Goal: Task Accomplishment & Management: Complete application form

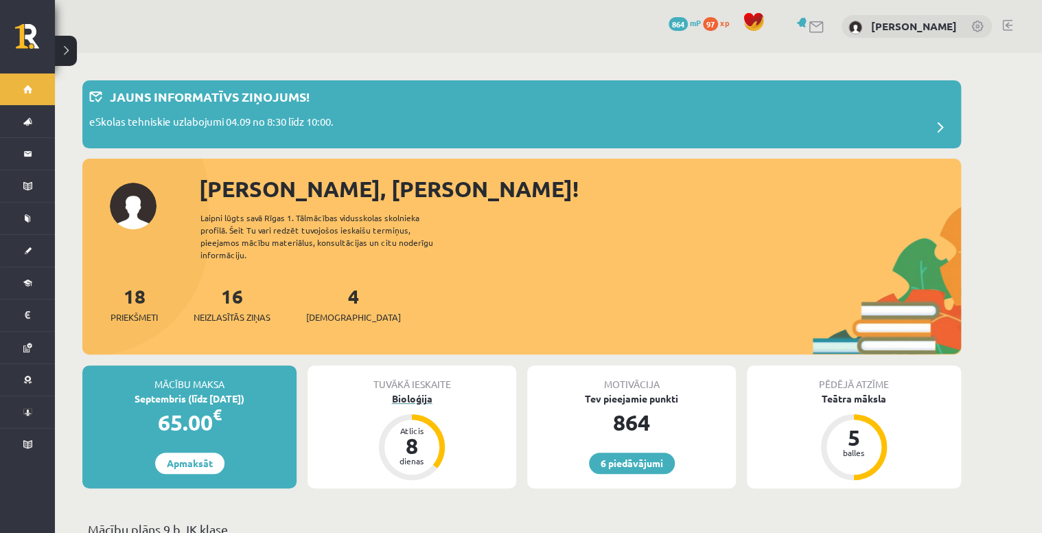
click at [413, 391] on div "Bioloģija" at bounding box center [412, 398] width 209 height 14
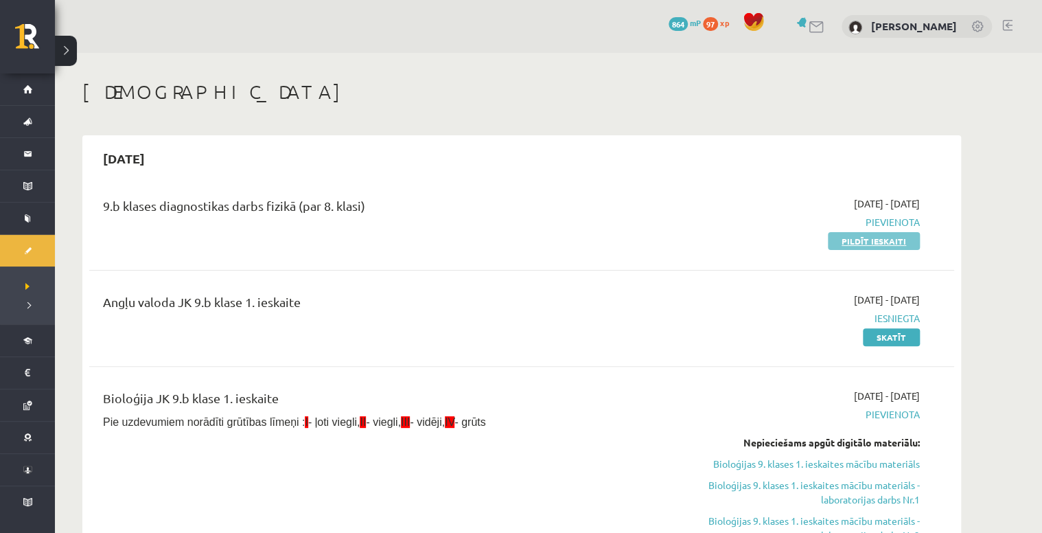
click at [889, 242] on link "Pildīt ieskaiti" at bounding box center [874, 241] width 92 height 18
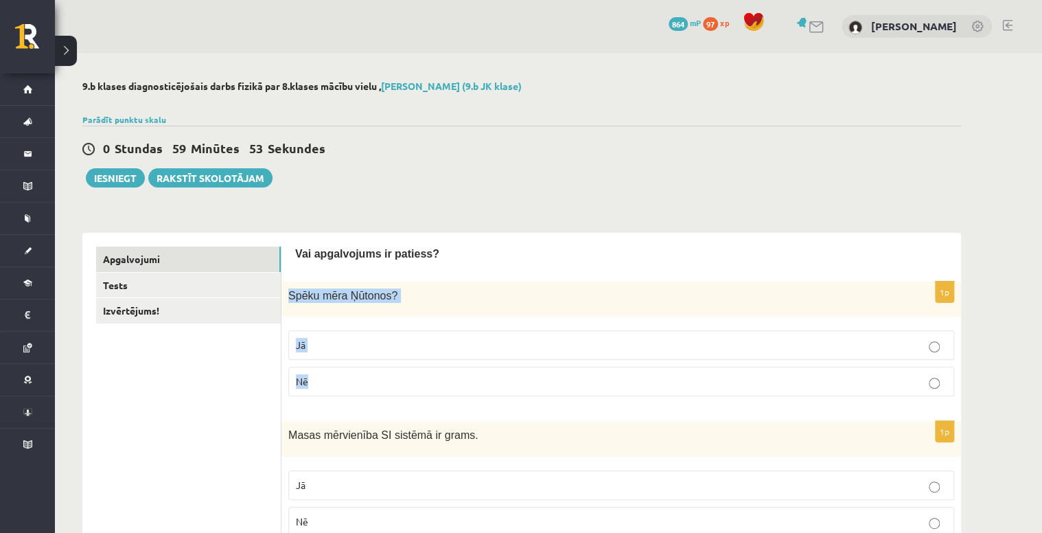
drag, startPoint x: 288, startPoint y: 297, endPoint x: 341, endPoint y: 379, distance: 97.5
click at [341, 379] on div "1p Spēku mēra Ņūtonos ? Jā Nē" at bounding box center [622, 345] width 680 height 126
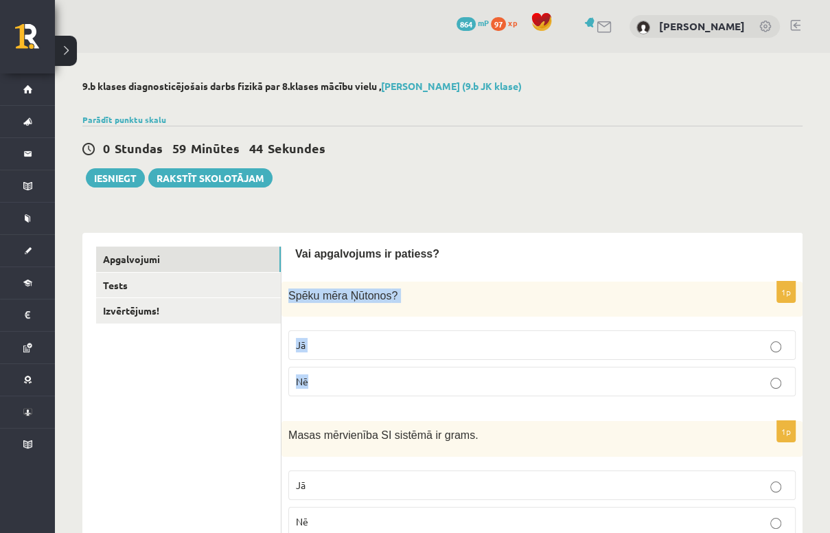
click at [497, 343] on p "Jā" at bounding box center [542, 345] width 492 height 14
click at [621, 168] on div "0 Stundas 59 Minūtes 43 Sekundes Iesniegt Rakstīt skolotājam" at bounding box center [442, 157] width 720 height 62
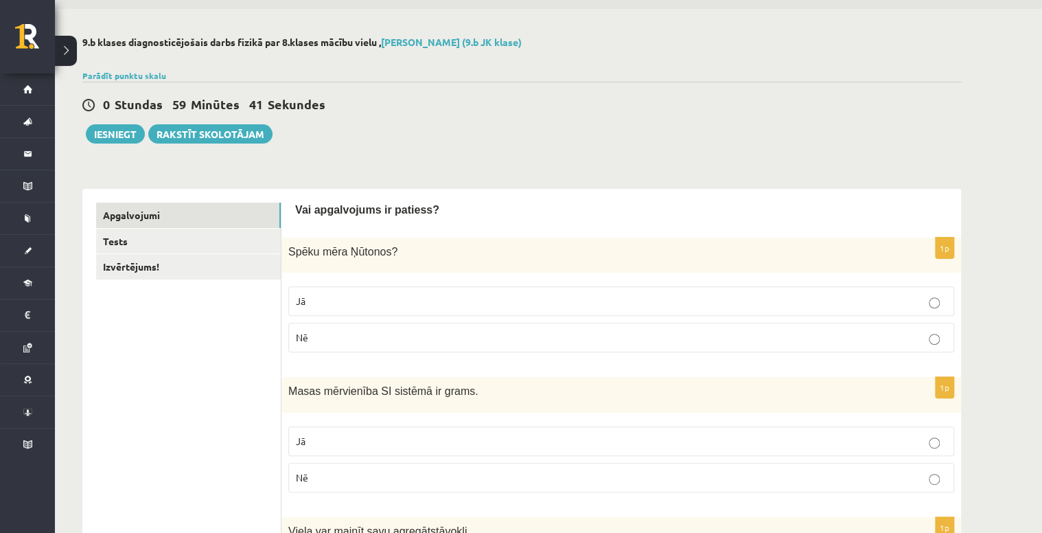
scroll to position [110, 0]
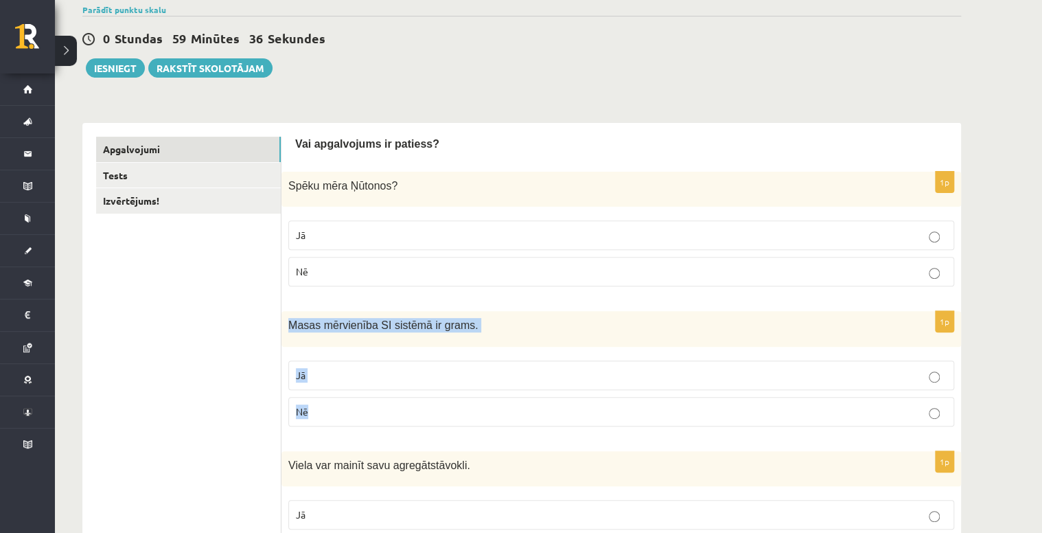
drag, startPoint x: 286, startPoint y: 328, endPoint x: 384, endPoint y: 408, distance: 126.4
click at [384, 408] on div "1p Masas mērvienība SI sistēmā ir grams. Jā Nē" at bounding box center [622, 374] width 680 height 126
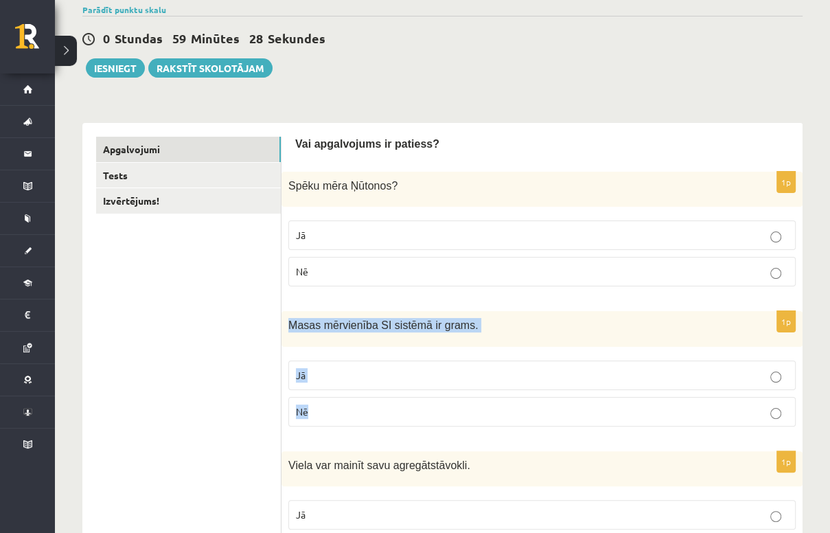
click at [453, 412] on p "Nē" at bounding box center [542, 411] width 492 height 14
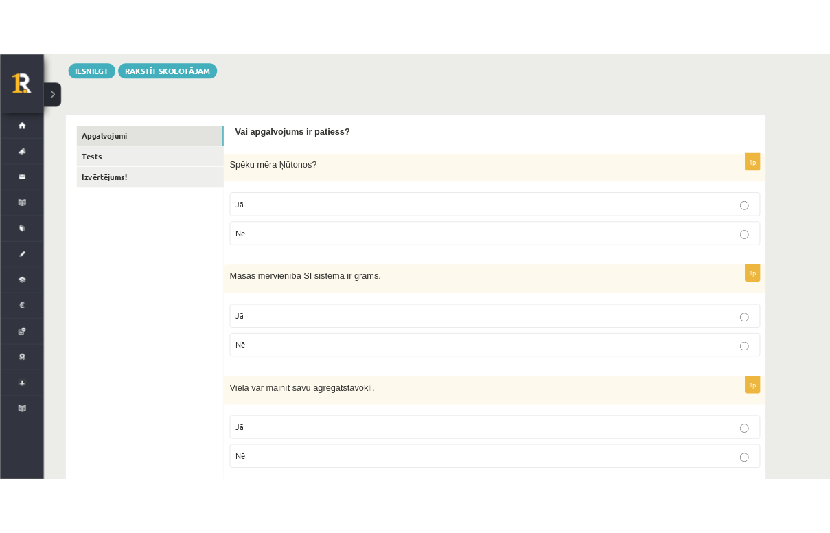
scroll to position [275, 0]
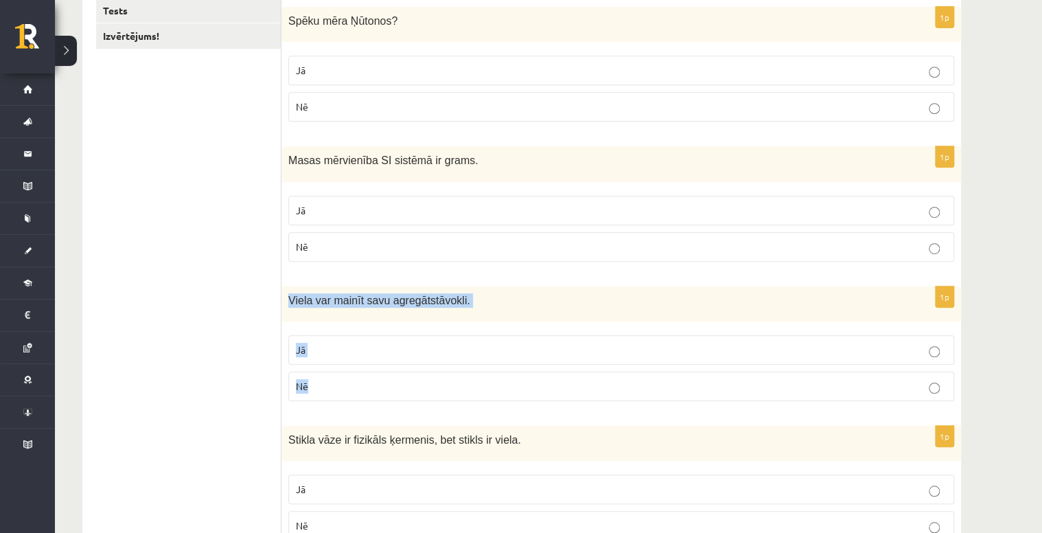
drag, startPoint x: 285, startPoint y: 294, endPoint x: 327, endPoint y: 393, distance: 107.4
click at [327, 393] on div "1p Viela var mainīt savu agregātstāvokli. Jā Nē" at bounding box center [622, 349] width 680 height 126
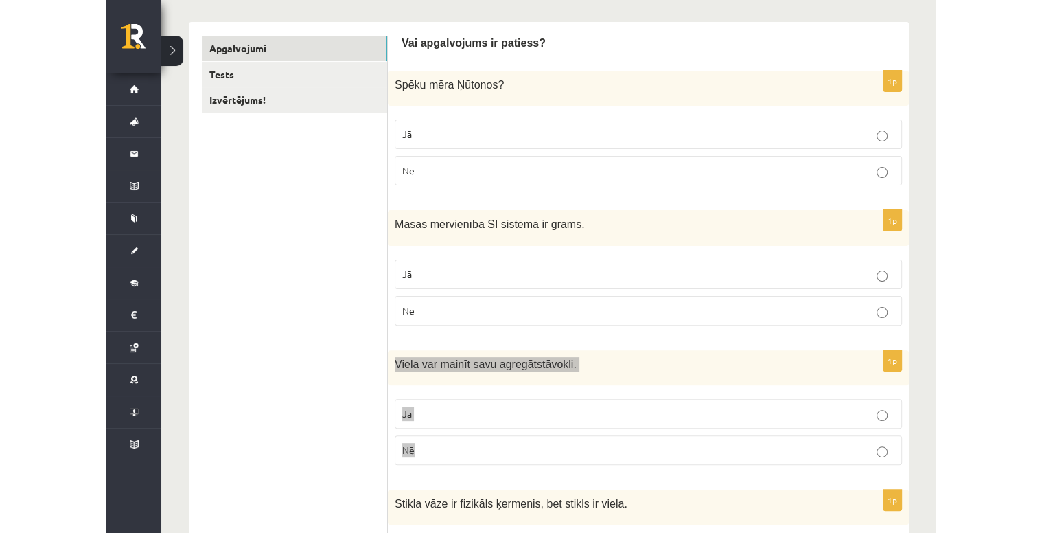
scroll to position [220, 0]
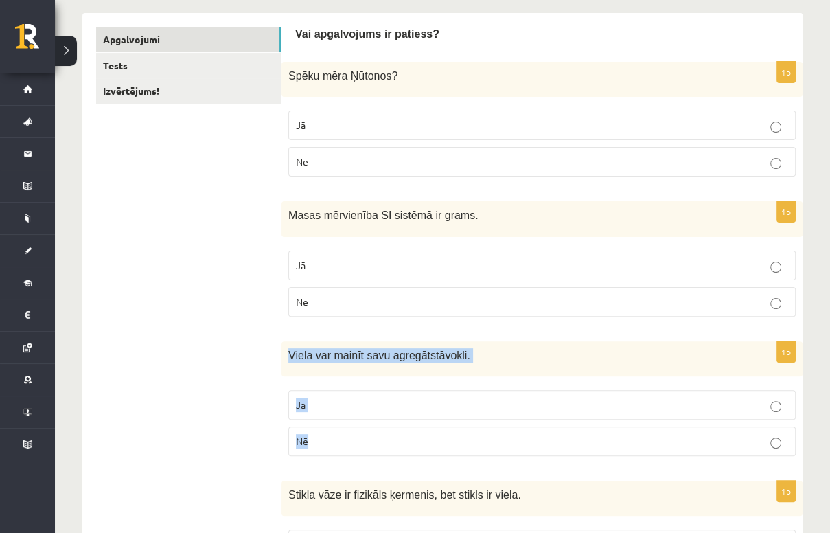
click at [346, 398] on p "Jā" at bounding box center [542, 405] width 492 height 14
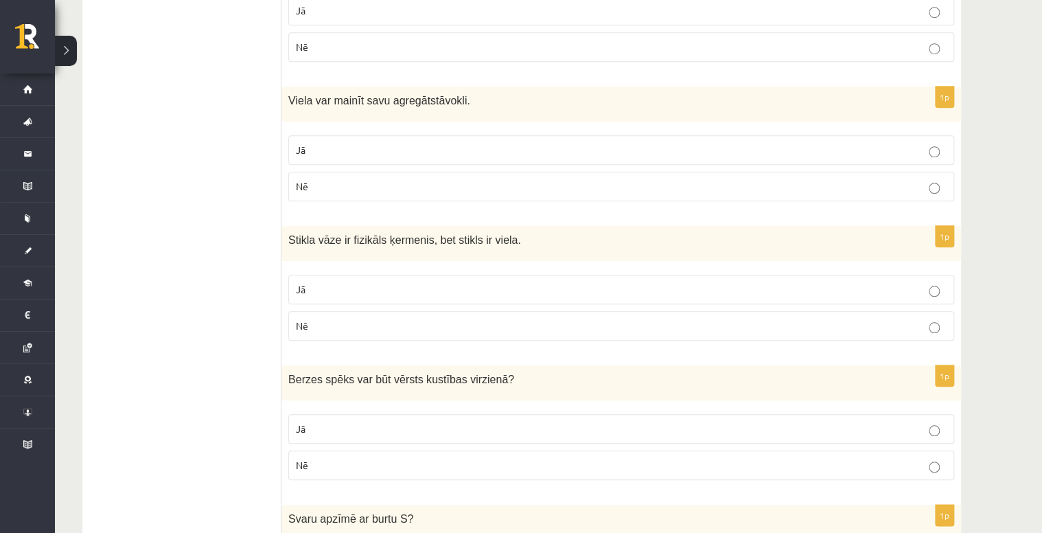
scroll to position [494, 0]
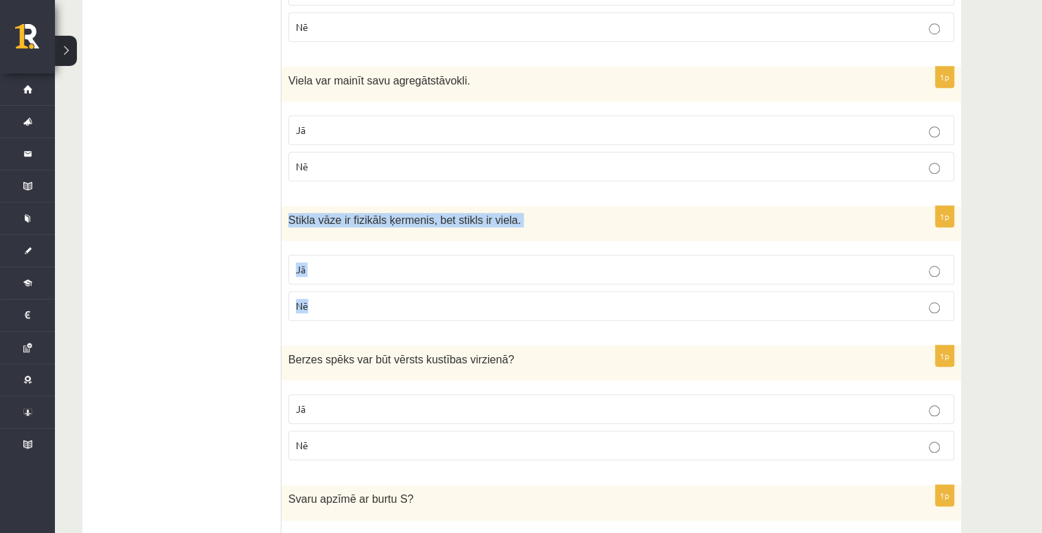
drag, startPoint x: 288, startPoint y: 213, endPoint x: 334, endPoint y: 299, distance: 97.7
click at [334, 299] on div "1p Stikla vāze ir fizikāls ķermenis, bet stikls ir viela. Jā Nē" at bounding box center [622, 269] width 680 height 126
click at [356, 270] on p "Jā" at bounding box center [621, 269] width 651 height 14
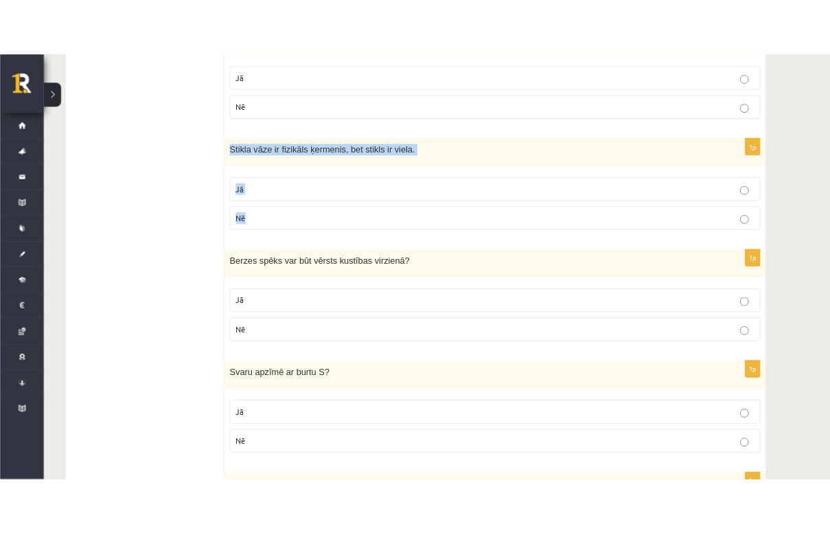
scroll to position [604, 0]
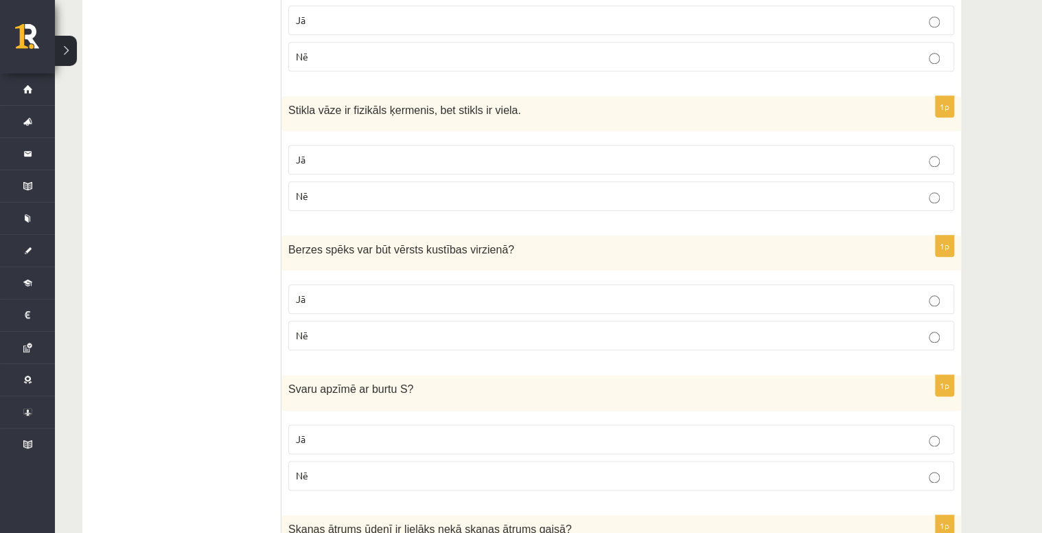
drag, startPoint x: 288, startPoint y: 248, endPoint x: 359, endPoint y: 323, distance: 103.0
click at [359, 323] on div "1p Berzes spēks var būt vērsts kustības virzienā ? Jā Nē" at bounding box center [622, 299] width 680 height 126
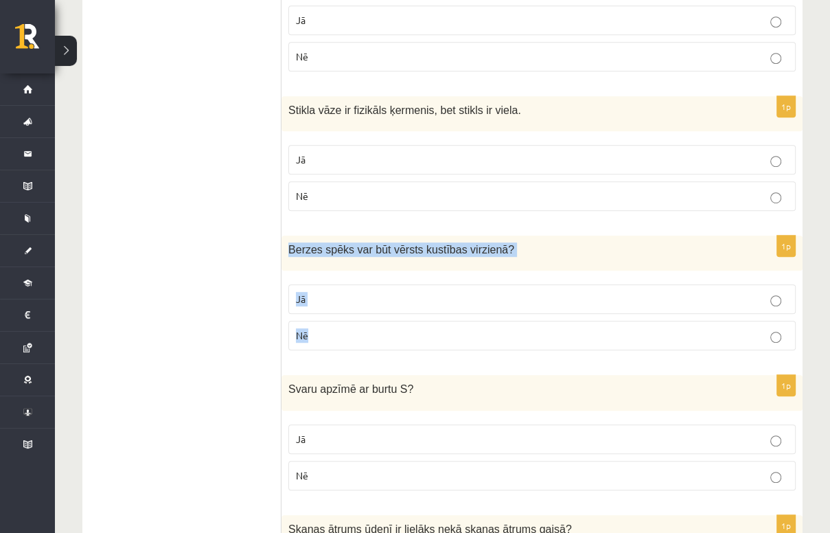
click at [435, 341] on label "Nē" at bounding box center [541, 336] width 507 height 30
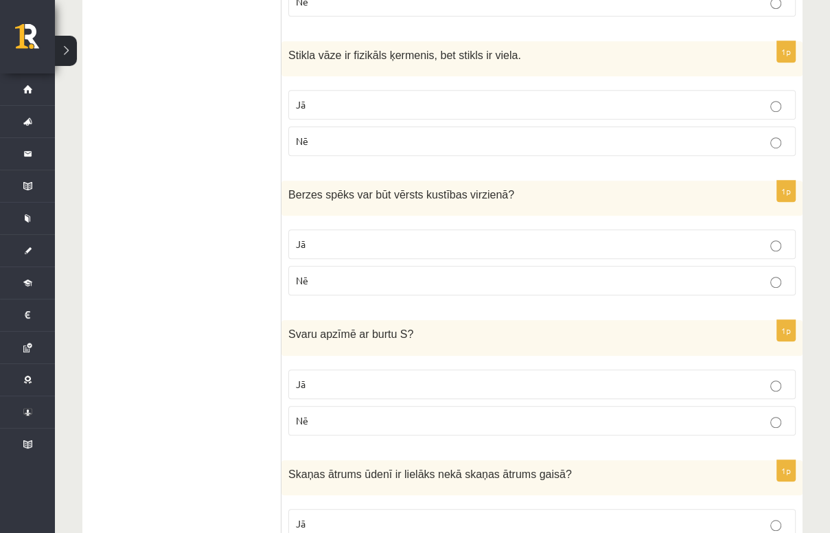
scroll to position [714, 0]
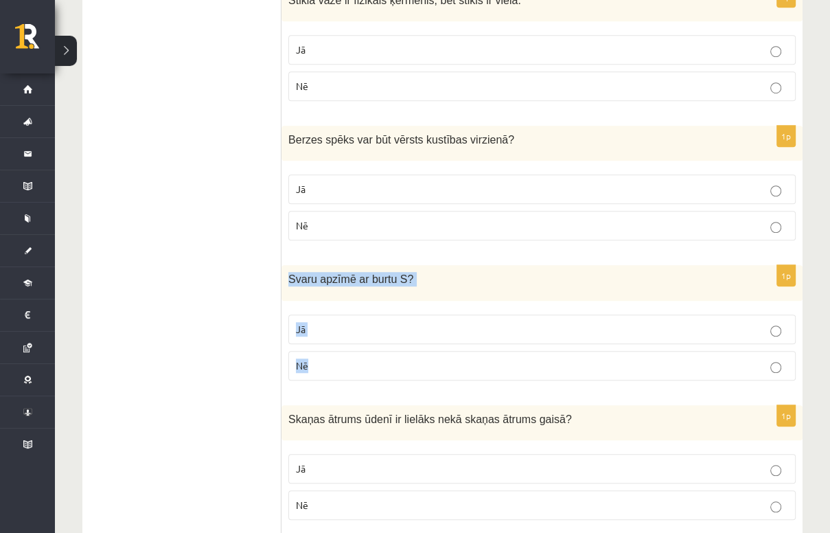
drag, startPoint x: 288, startPoint y: 277, endPoint x: 357, endPoint y: 352, distance: 101.5
click at [357, 352] on div "1p Svaru apzīmē ar burtu S ? Jā Nē" at bounding box center [542, 328] width 521 height 126
click at [367, 365] on p "Nē" at bounding box center [542, 365] width 492 height 14
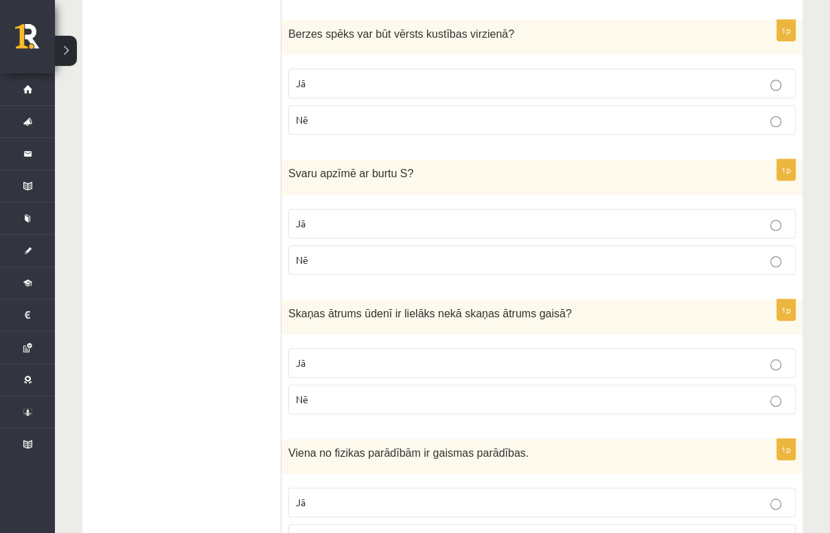
scroll to position [824, 0]
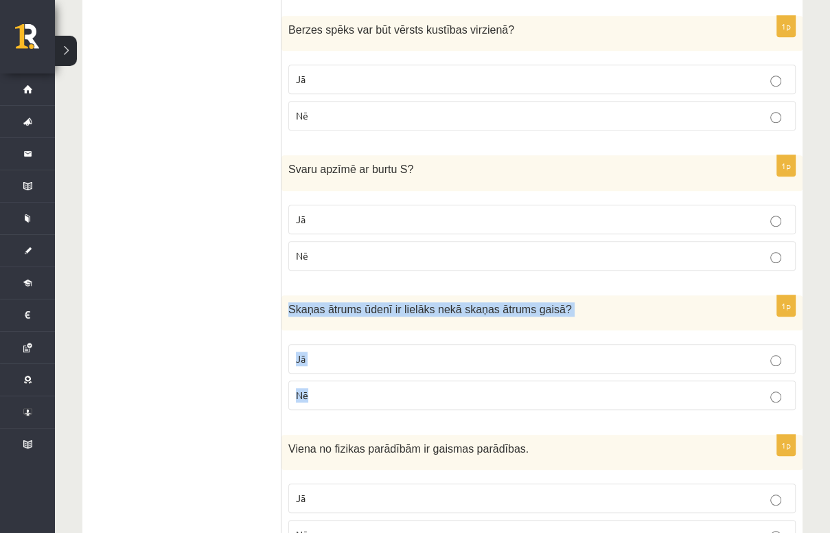
drag, startPoint x: 284, startPoint y: 304, endPoint x: 383, endPoint y: 387, distance: 129.7
click at [383, 387] on div "1p Skaņas ātrums ūdenī ir lielāks nekā skaņas ātrums gaisā ? Jā Nē" at bounding box center [542, 358] width 521 height 126
click at [398, 356] on p "Jā" at bounding box center [542, 359] width 492 height 14
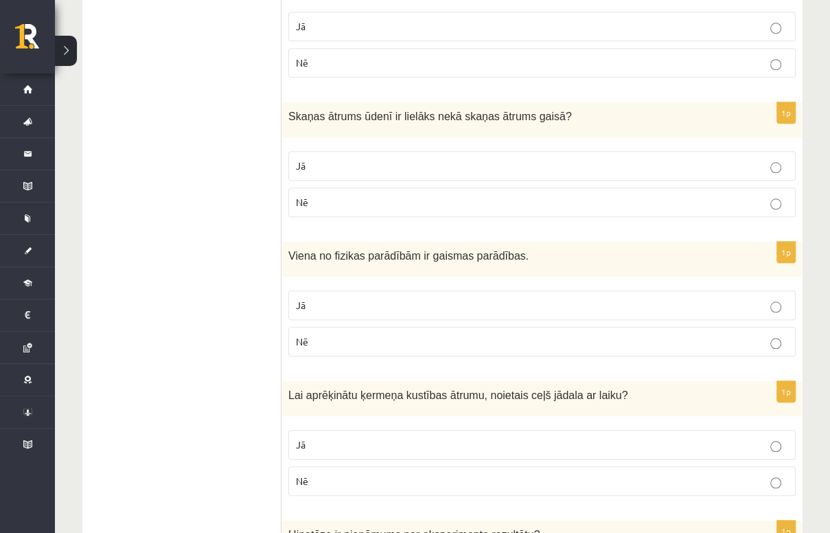
scroll to position [1044, 0]
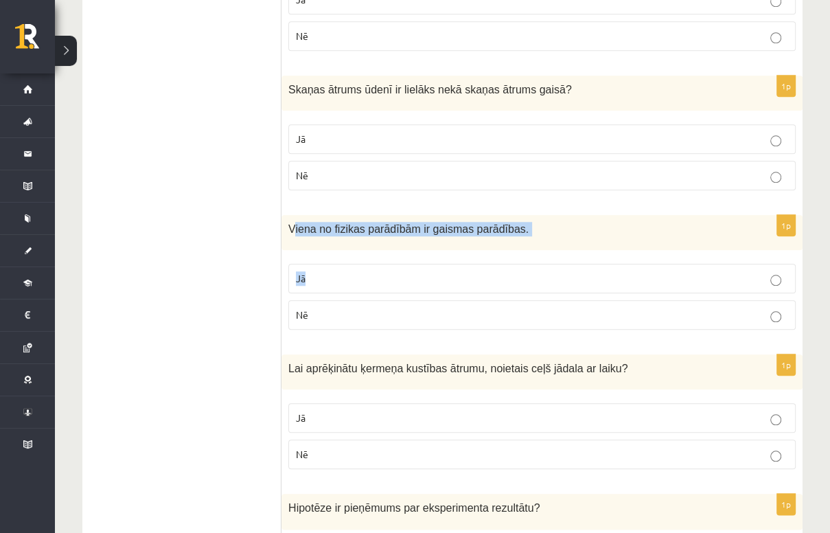
drag, startPoint x: 291, startPoint y: 222, endPoint x: 329, endPoint y: 264, distance: 55.9
click at [329, 264] on div "1p Viena no fizikas parādībām ir gaismas parādības. Jā Nē" at bounding box center [542, 278] width 521 height 126
drag, startPoint x: 329, startPoint y: 264, endPoint x: 290, endPoint y: 232, distance: 50.3
click at [290, 232] on div "Viena no fizikas parādībām ir gaismas parādības." at bounding box center [542, 232] width 521 height 35
drag, startPoint x: 286, startPoint y: 220, endPoint x: 341, endPoint y: 319, distance: 113.1
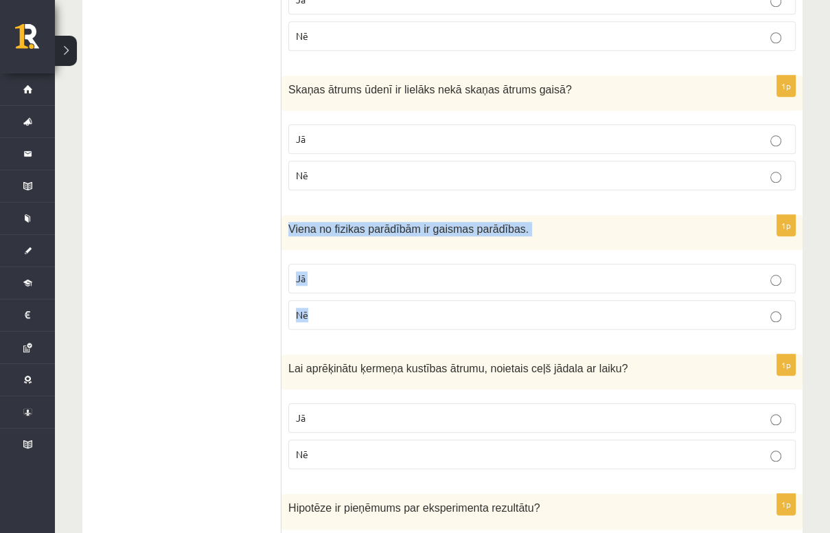
click at [341, 319] on div "1p Viena no fizikas parādībām ir gaismas parādības. Jā Nē" at bounding box center [542, 278] width 521 height 126
click at [363, 274] on p "Jā" at bounding box center [542, 278] width 492 height 14
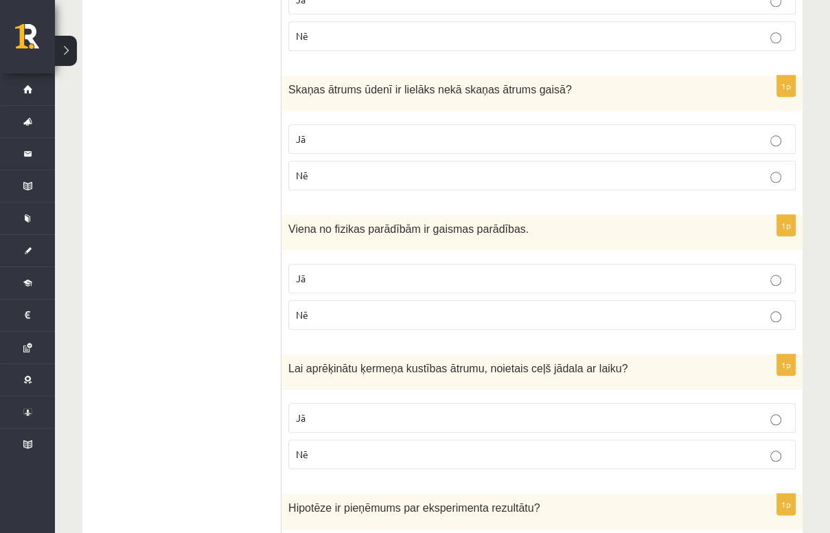
click at [205, 344] on ul "Apgalvojumi Tests Izvērtējums!" at bounding box center [188, 470] width 185 height 2534
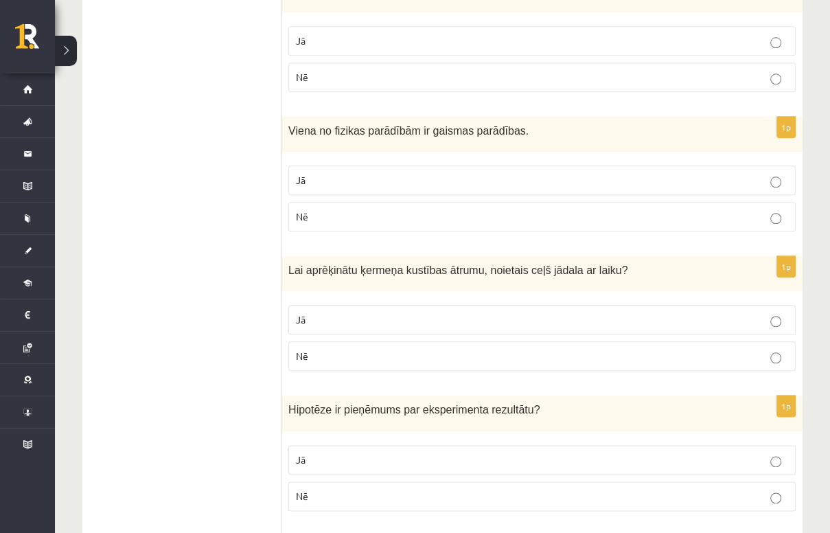
scroll to position [1154, 0]
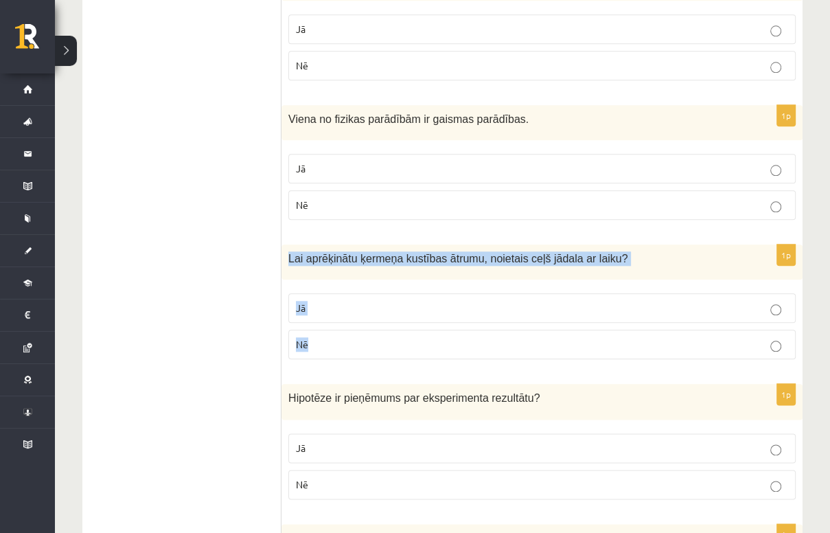
drag, startPoint x: 288, startPoint y: 256, endPoint x: 328, endPoint y: 338, distance: 90.6
click at [328, 338] on div "1p Lai aprēķinātu ķermeņa kustības ātrumu, noietais ceļš jādala ar laiku? Jā Nē" at bounding box center [542, 307] width 521 height 126
click at [339, 301] on p "Jā" at bounding box center [542, 308] width 492 height 14
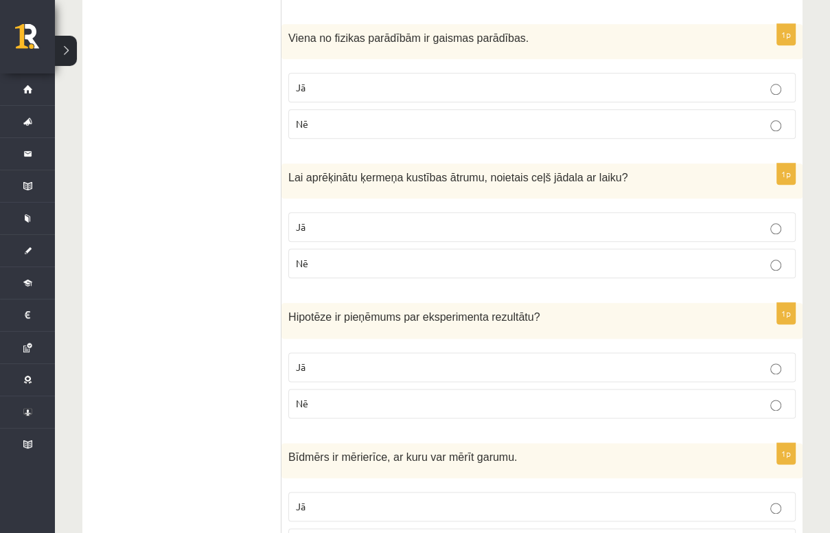
scroll to position [1264, 0]
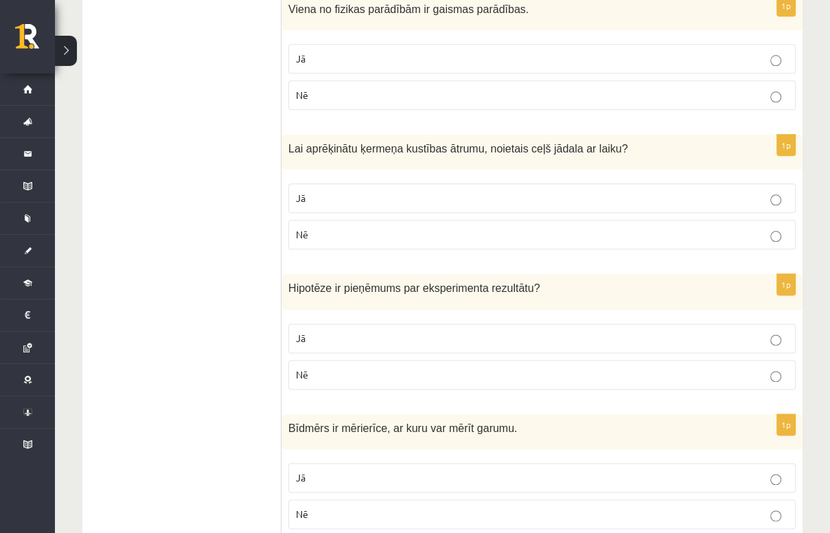
click at [331, 367] on p "Nē" at bounding box center [542, 374] width 492 height 14
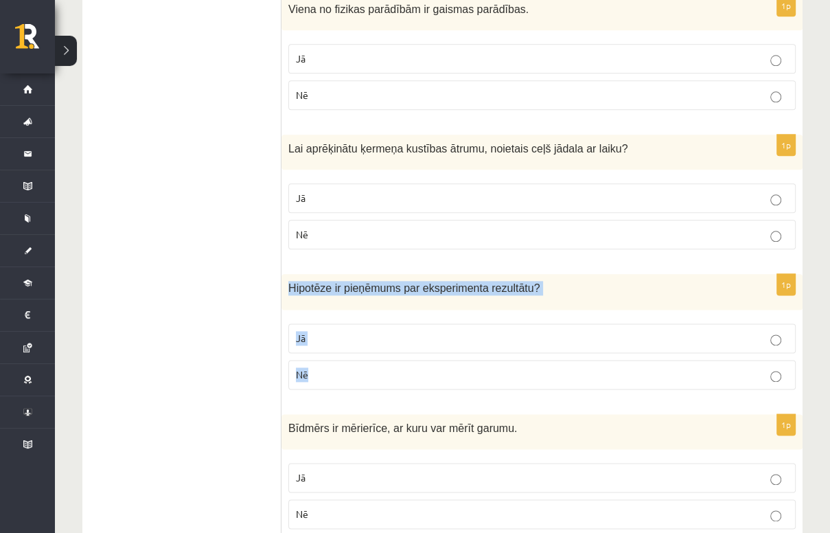
drag, startPoint x: 284, startPoint y: 278, endPoint x: 354, endPoint y: 376, distance: 120.1
click at [354, 376] on div "1p Hipotēze ir pieņēmums par eksperimenta rezultātu ? Jā Nē" at bounding box center [542, 337] width 521 height 126
click at [440, 331] on p "Jā" at bounding box center [542, 338] width 492 height 14
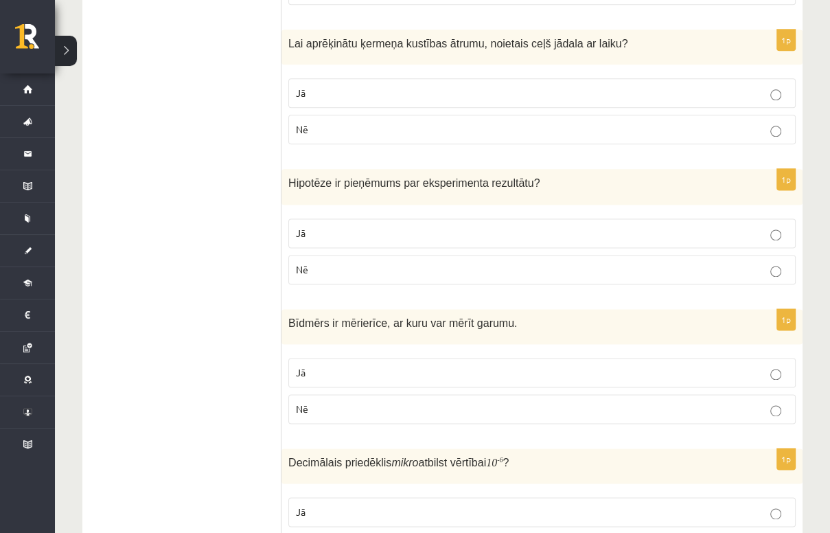
scroll to position [1373, 0]
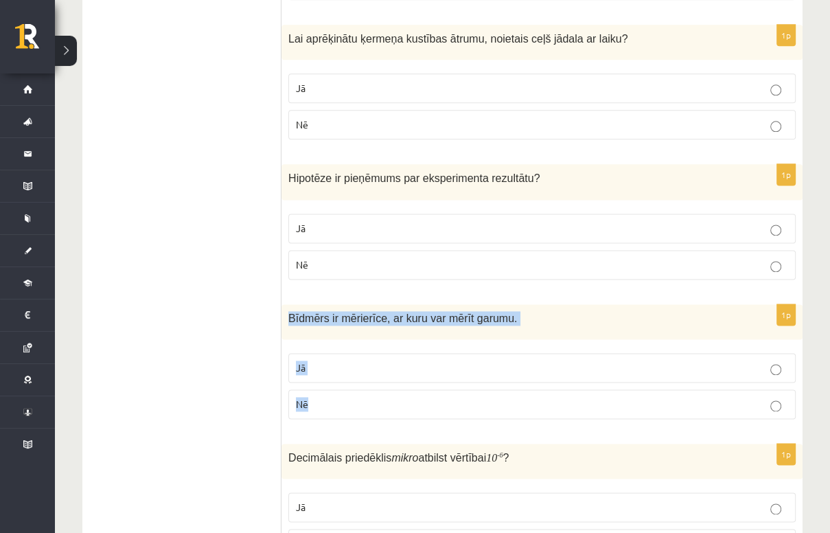
drag, startPoint x: 285, startPoint y: 310, endPoint x: 347, endPoint y: 401, distance: 110.3
click at [347, 401] on div "1p Bīdmērs ir mērierīce, ar kuru var mērīt garumu. Jā Nē" at bounding box center [542, 367] width 521 height 126
click at [348, 361] on p "Jā" at bounding box center [542, 368] width 492 height 14
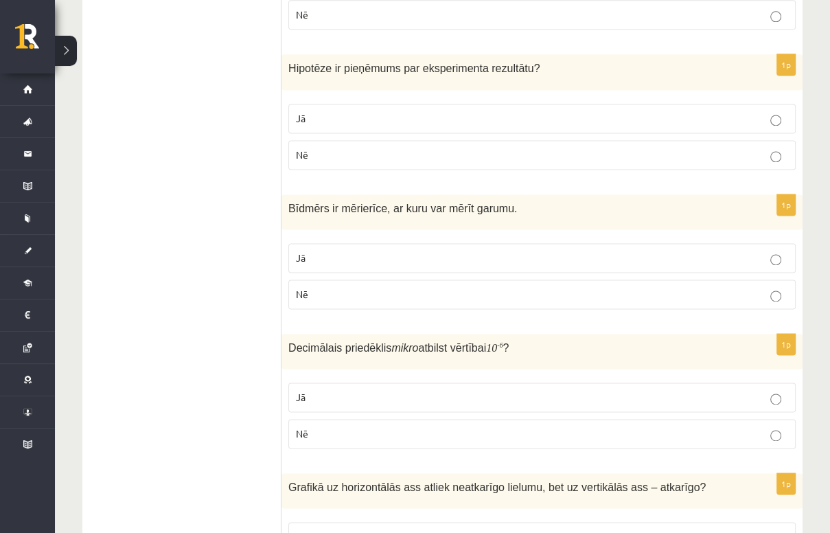
scroll to position [1538, 0]
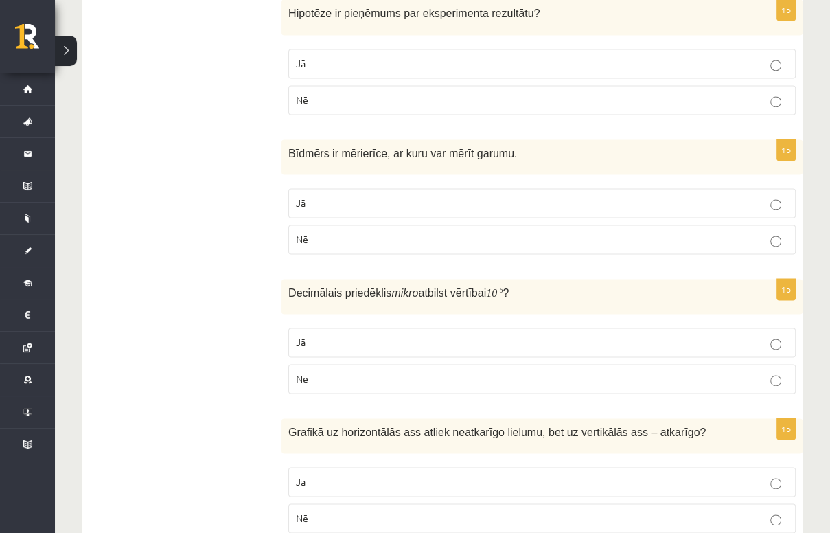
click at [528, 335] on p "Jā" at bounding box center [542, 342] width 492 height 14
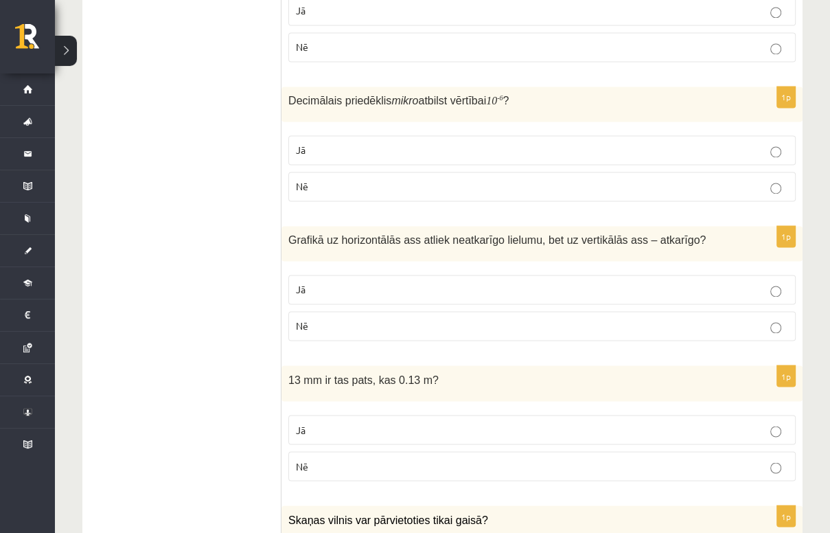
scroll to position [1758, 0]
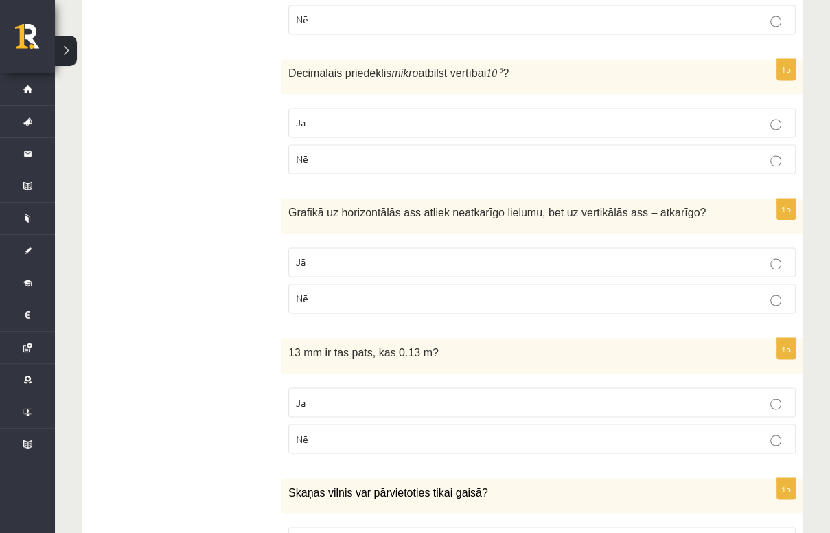
click at [349, 255] on p "Jā" at bounding box center [542, 262] width 492 height 14
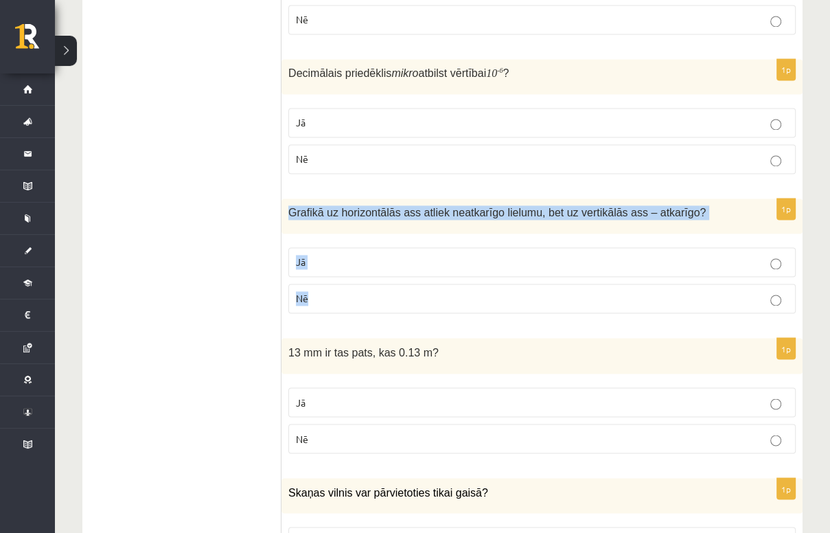
drag, startPoint x: 288, startPoint y: 207, endPoint x: 350, endPoint y: 286, distance: 99.9
click at [350, 286] on div "1p Grafikā uz horizontālās ass atliek neatkarīgo lielumu, bet uz vertikālās ass…" at bounding box center [542, 261] width 521 height 126
copy div "Grafikā uz horizontālās ass atliek neatkarīgo lielumu, bet uz vertikālās ass – …"
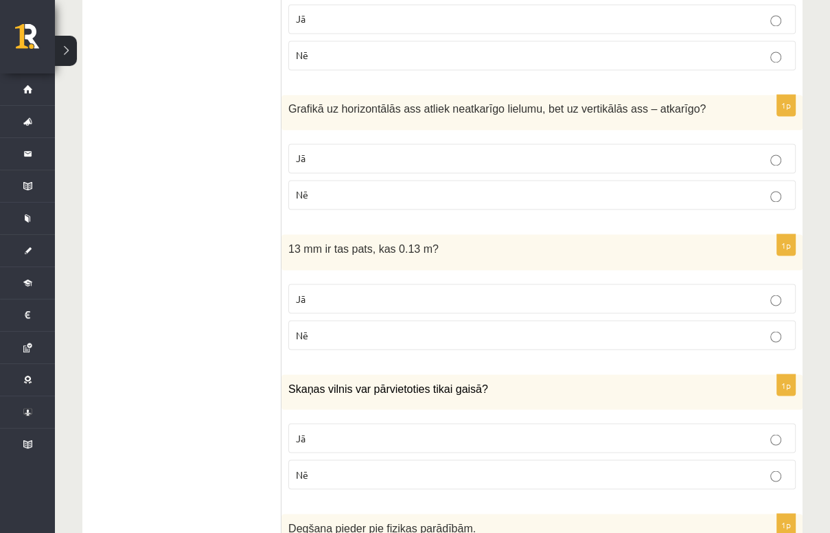
scroll to position [1868, 0]
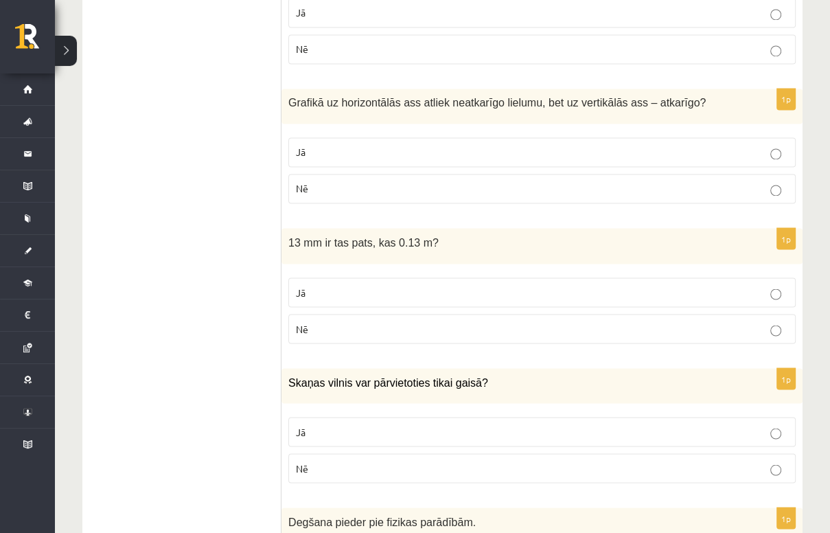
click at [323, 321] on p "Nē" at bounding box center [542, 328] width 492 height 14
drag, startPoint x: 295, startPoint y: 236, endPoint x: 342, endPoint y: 308, distance: 85.7
click at [342, 308] on div "1p 13 mm ir tas pats, kas 0.13 m? Jā Nē" at bounding box center [542, 291] width 521 height 126
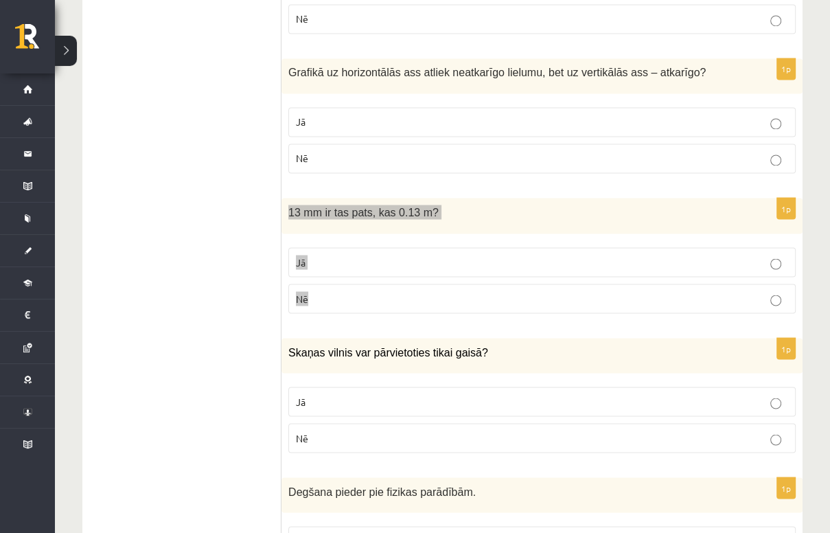
scroll to position [1923, 0]
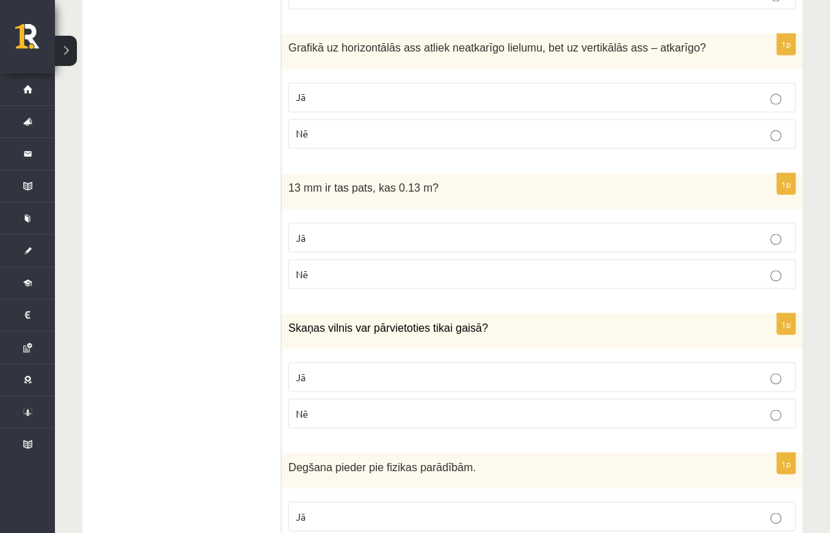
click at [332, 411] on p "Nē" at bounding box center [542, 413] width 492 height 14
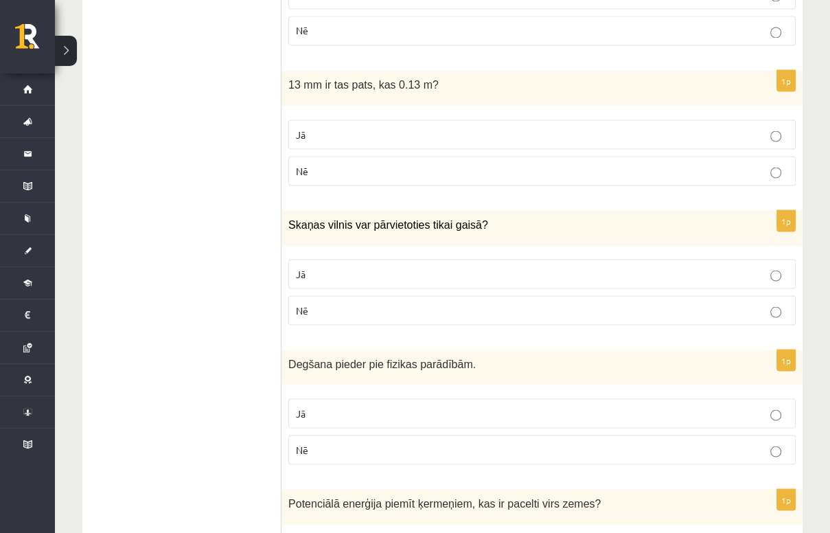
scroll to position [2088, 0]
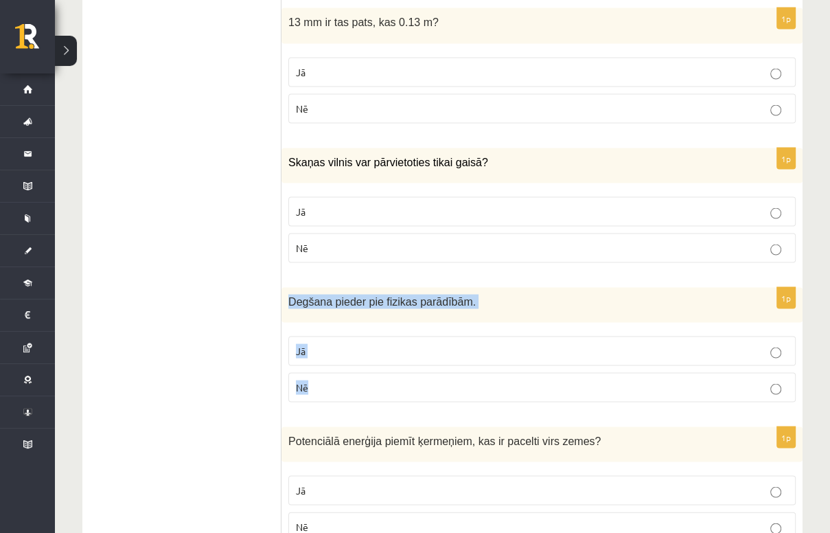
drag, startPoint x: 289, startPoint y: 289, endPoint x: 350, endPoint y: 374, distance: 104.4
click at [350, 374] on div "1p Degšana pieder pie fizikas parādībām. Jā Nē" at bounding box center [542, 351] width 521 height 126
click at [431, 380] on p "Nē" at bounding box center [542, 387] width 492 height 14
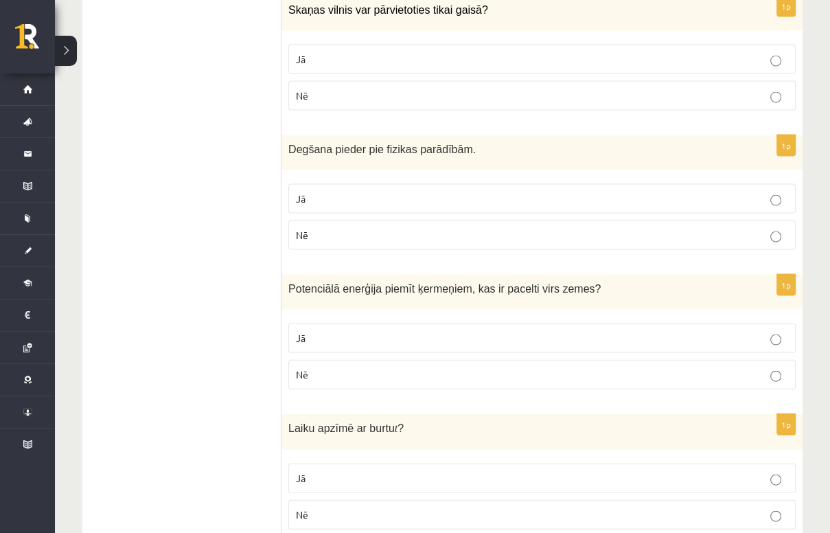
scroll to position [2252, 0]
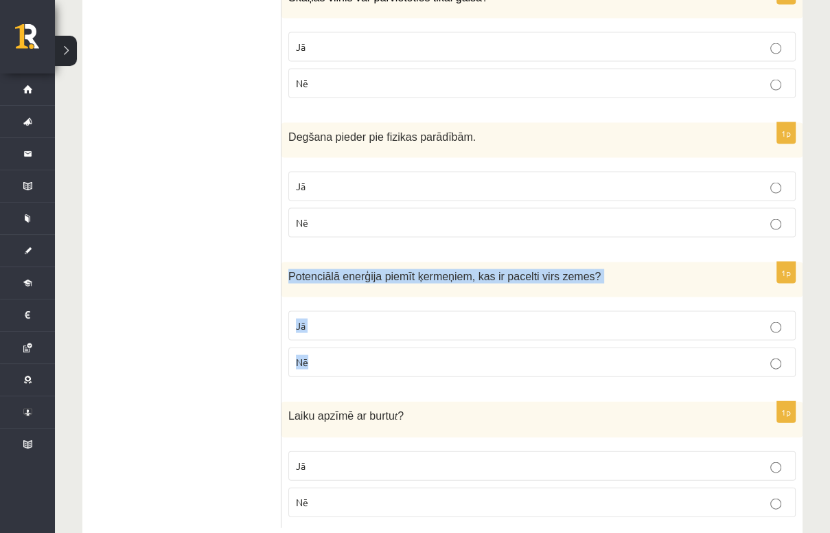
drag, startPoint x: 290, startPoint y: 264, endPoint x: 356, endPoint y: 343, distance: 103.4
click at [356, 343] on div "1p Potenciālā enerģija piemīt ķermeņiem, kas ir pacelti virs zemes ? Jā Nē" at bounding box center [542, 325] width 521 height 126
click at [330, 319] on p "Jā" at bounding box center [542, 326] width 492 height 14
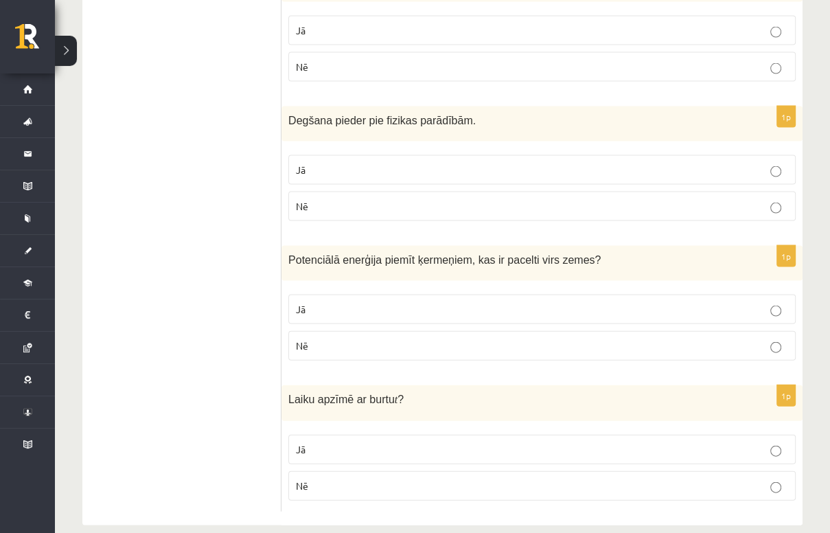
scroll to position [2277, 0]
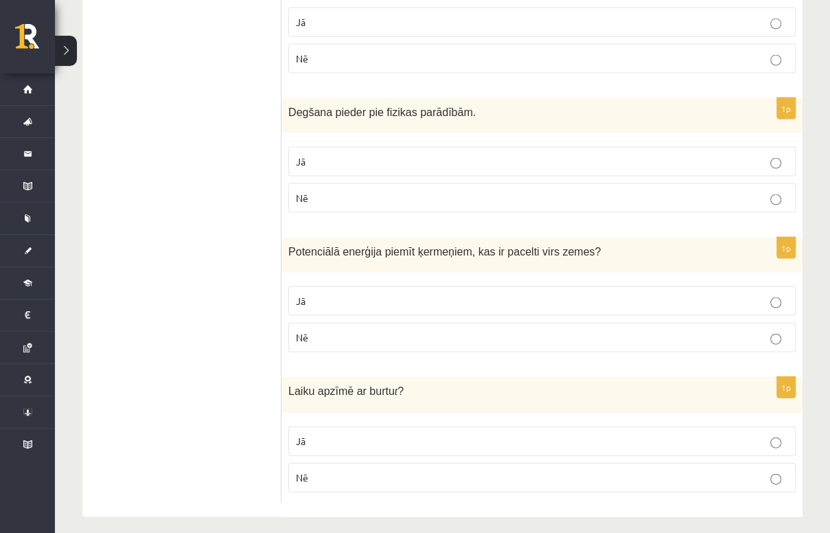
click at [312, 434] on p "Jā" at bounding box center [542, 441] width 492 height 14
drag, startPoint x: 288, startPoint y: 384, endPoint x: 336, endPoint y: 457, distance: 87.8
click at [336, 457] on div "1p Laiku apzīmē ar burtu t ? Jā Nē" at bounding box center [542, 440] width 521 height 126
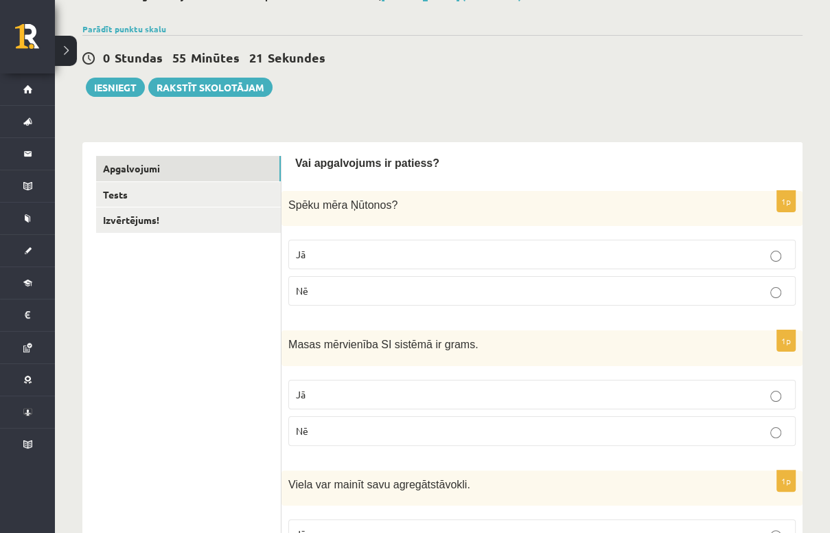
scroll to position [0, 0]
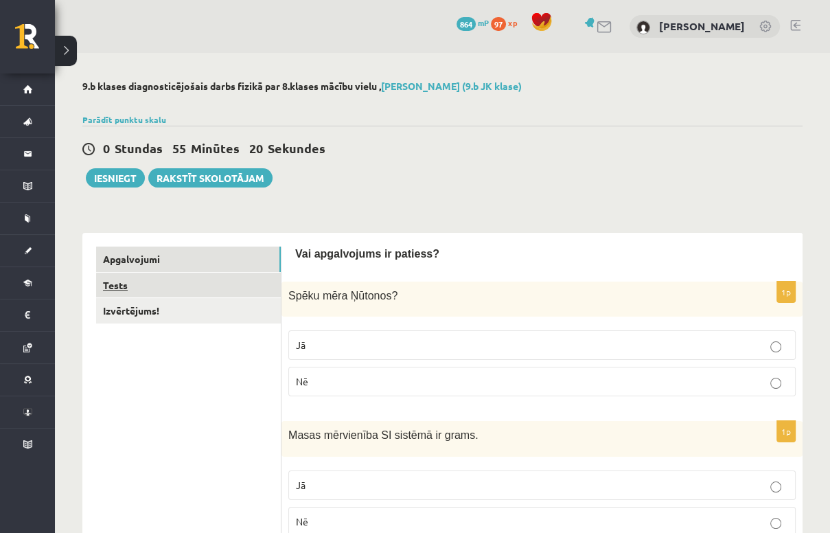
click at [133, 291] on link "Tests" at bounding box center [188, 285] width 185 height 25
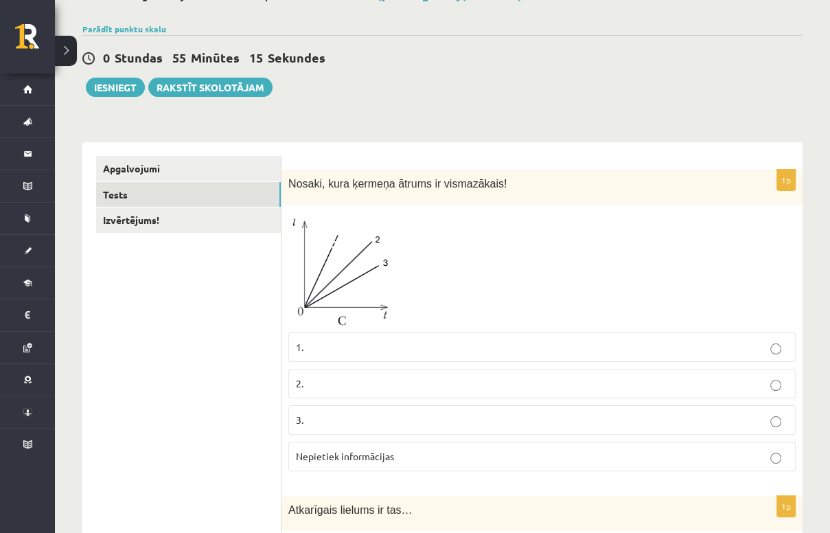
scroll to position [110, 0]
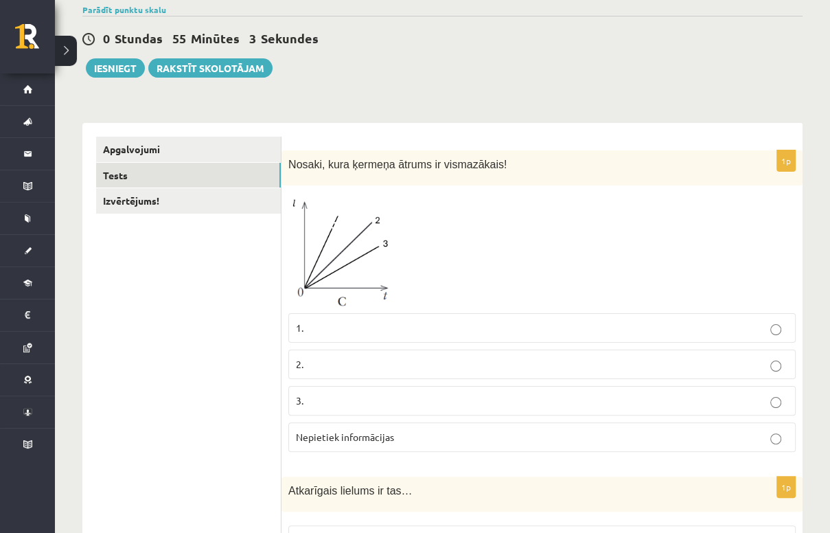
click at [357, 402] on p "3." at bounding box center [542, 400] width 492 height 14
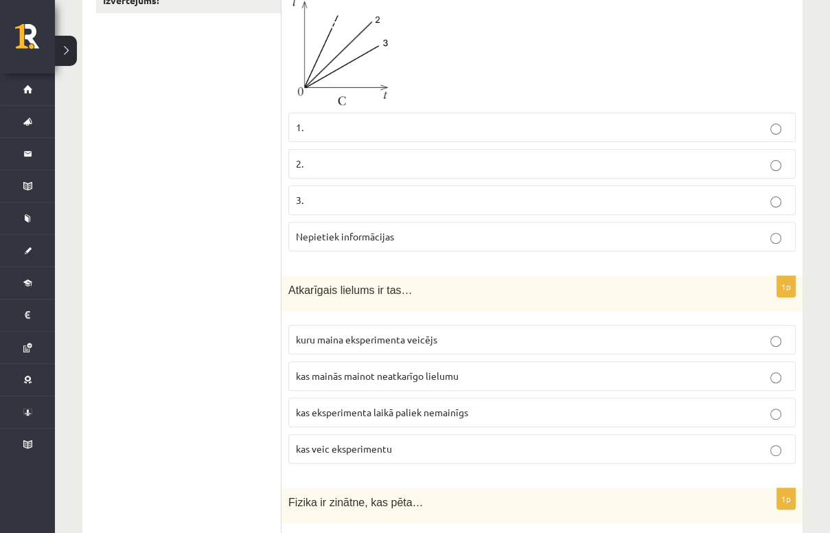
scroll to position [330, 0]
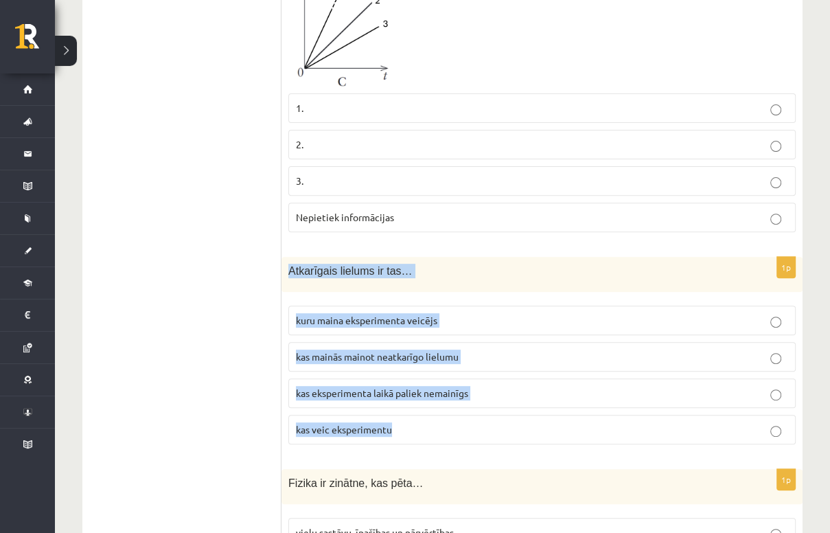
drag, startPoint x: 290, startPoint y: 273, endPoint x: 407, endPoint y: 431, distance: 195.4
click at [407, 431] on div "1p Atkarīgais lielums ir tas… kuru maina eksperimenta veicējs kas mainās mainot…" at bounding box center [542, 356] width 521 height 198
click at [398, 357] on span "kas mainās mainot neatkarīgo lielumu" at bounding box center [377, 356] width 163 height 12
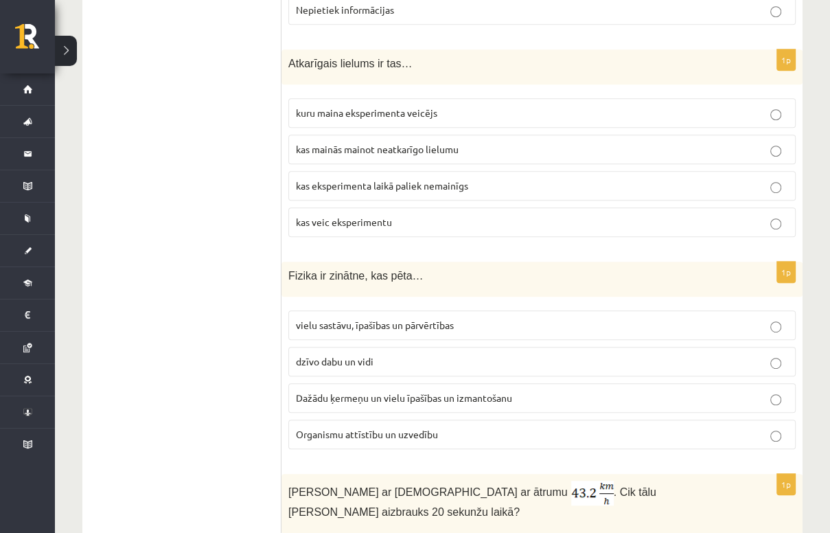
scroll to position [549, 0]
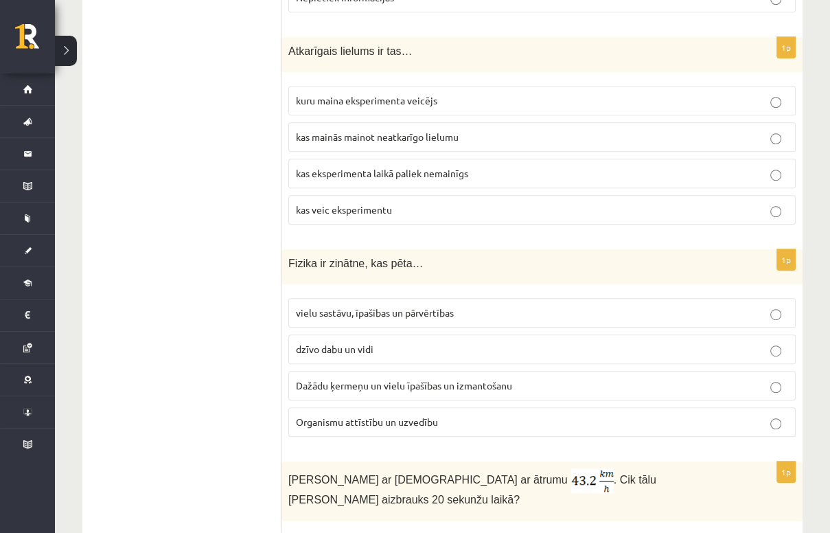
click at [361, 387] on span "Dažādu ķermeņu un vielu īpašības un izmantošanu" at bounding box center [404, 385] width 216 height 12
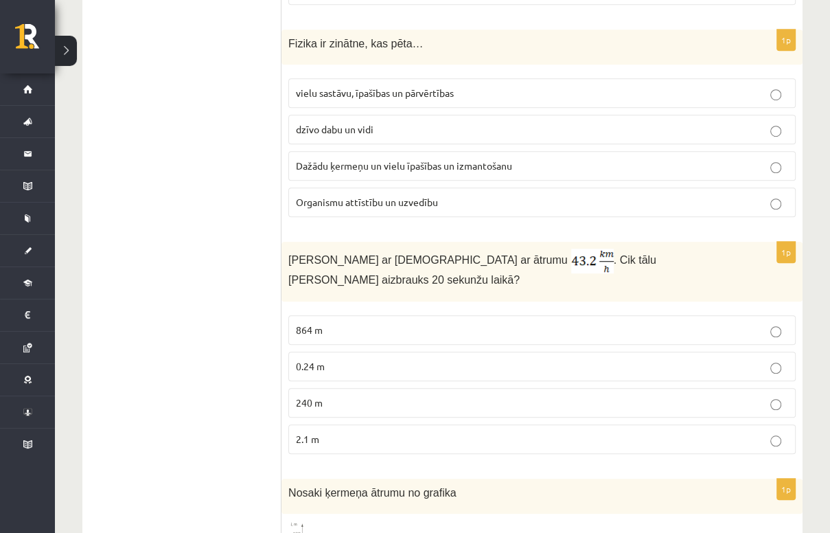
scroll to position [824, 0]
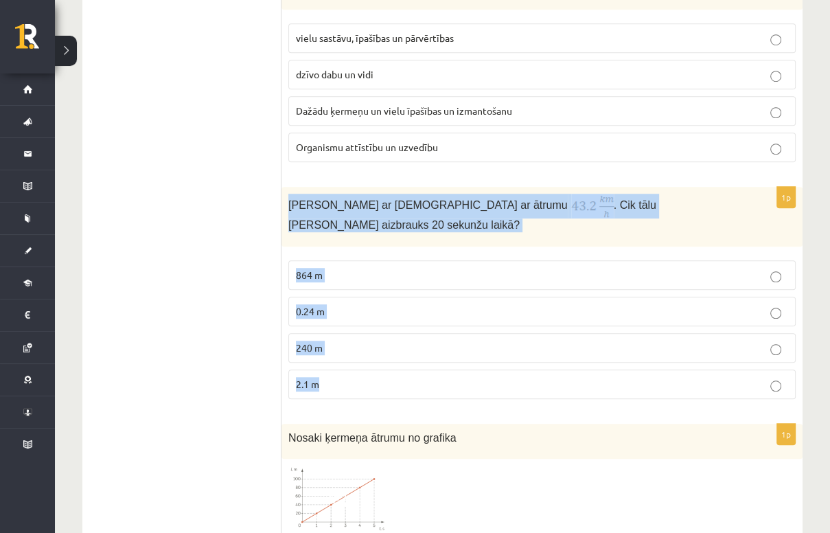
drag, startPoint x: 288, startPoint y: 201, endPoint x: 695, endPoint y: 361, distance: 437.5
click at [695, 361] on div "1p Anna brauc ar skrituļslidām ar ātrumu . Cik tālu Anna aizbrauks 20 sekunžu l…" at bounding box center [542, 298] width 521 height 222
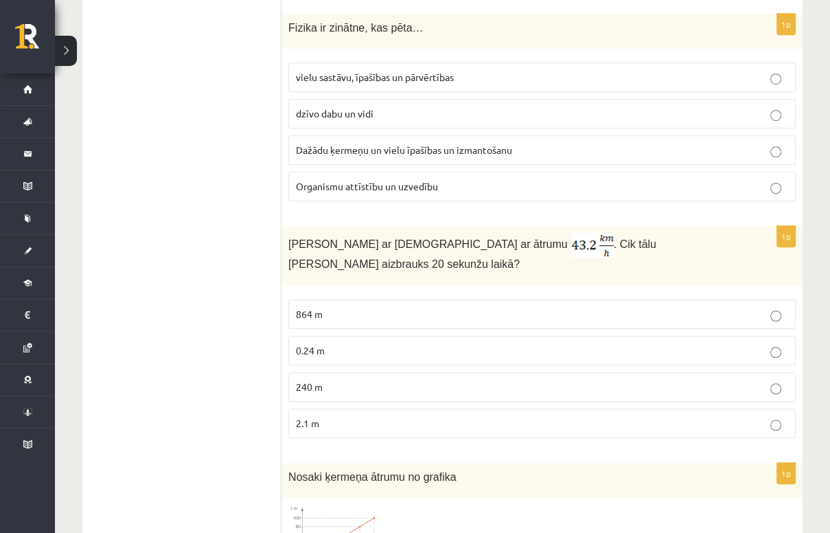
scroll to position [790, 0]
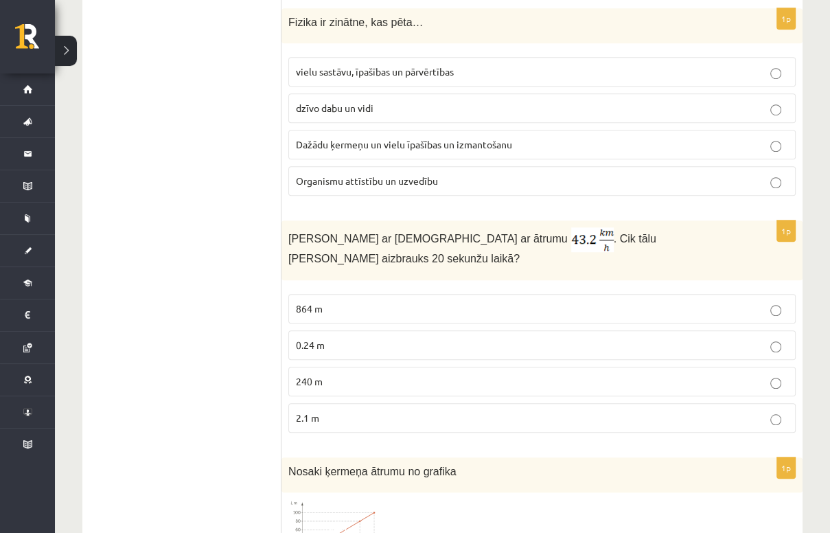
click at [380, 338] on p "0.24 m" at bounding box center [542, 345] width 492 height 14
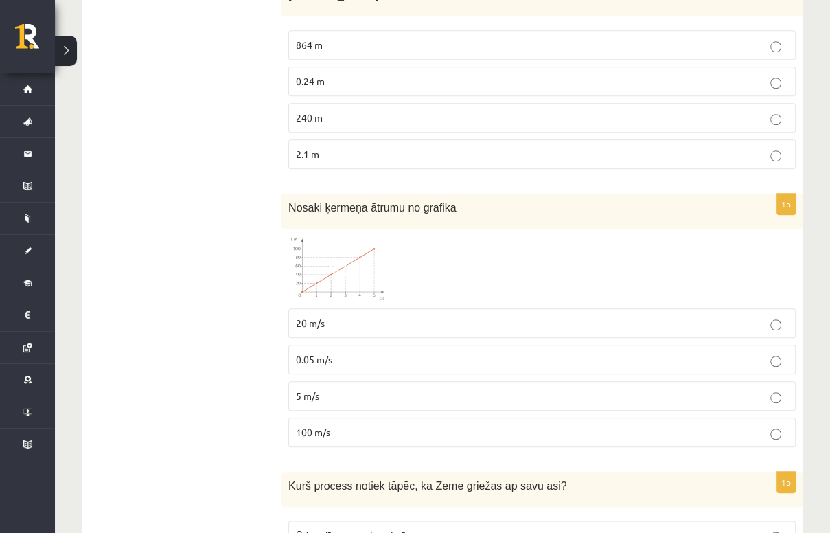
scroll to position [1065, 0]
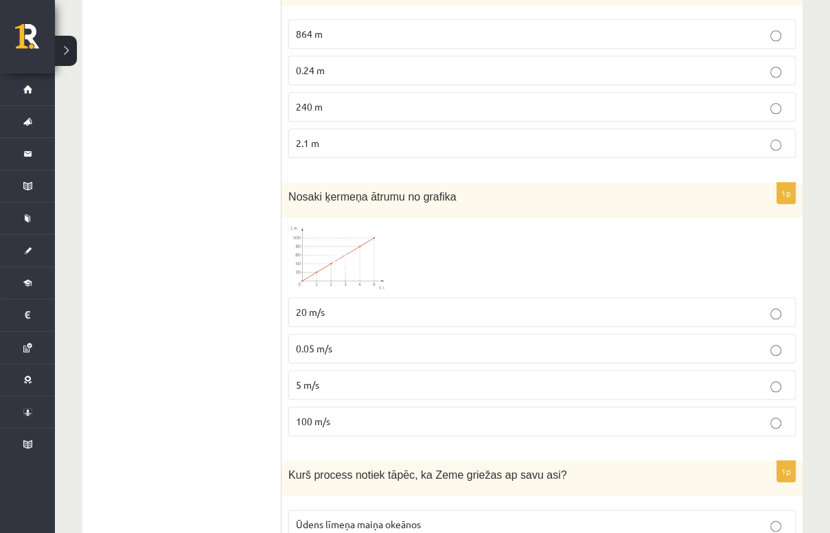
click at [332, 251] on img at bounding box center [339, 258] width 103 height 66
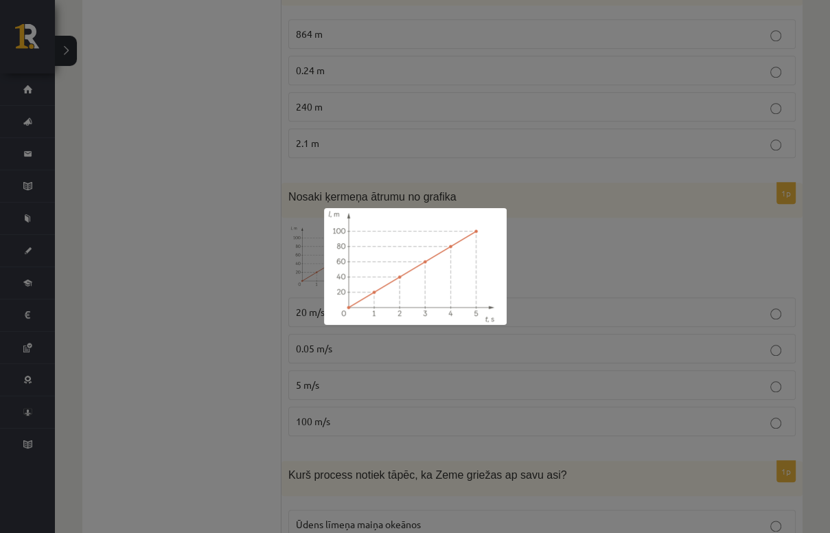
click at [602, 253] on div at bounding box center [415, 266] width 830 height 533
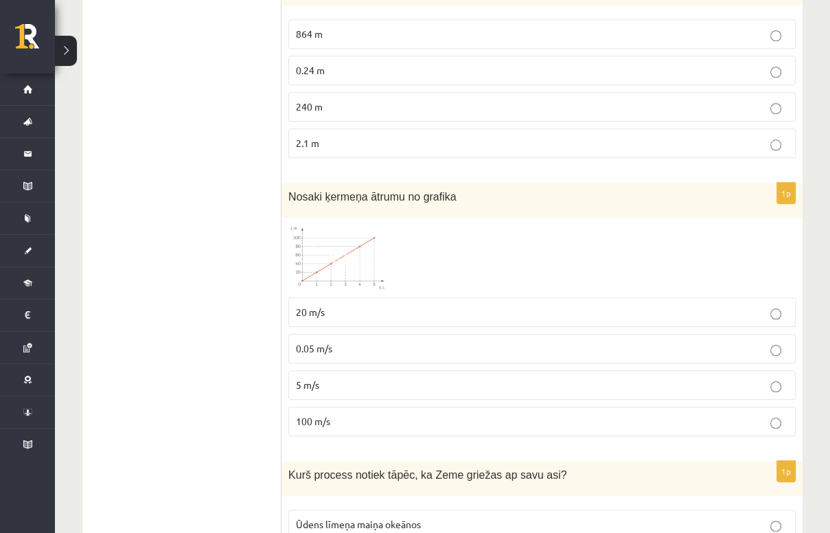
click at [475, 305] on p "20 m/s" at bounding box center [542, 312] width 492 height 14
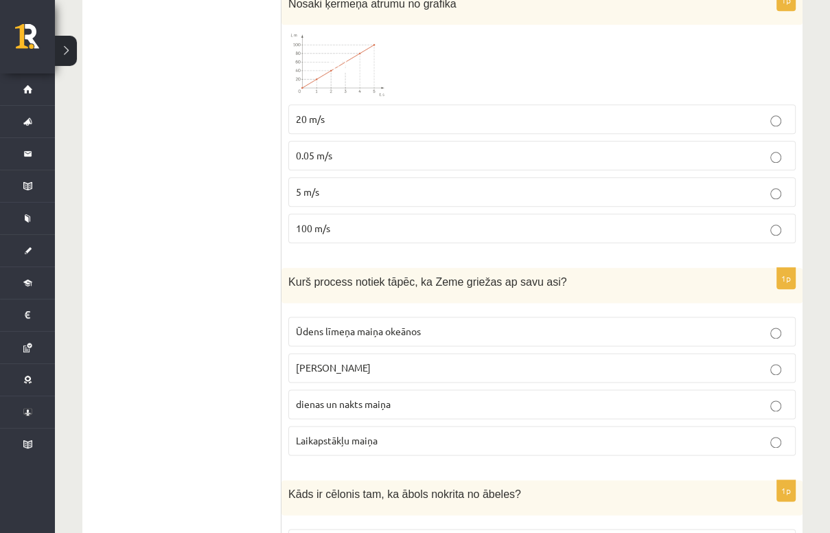
scroll to position [1285, 0]
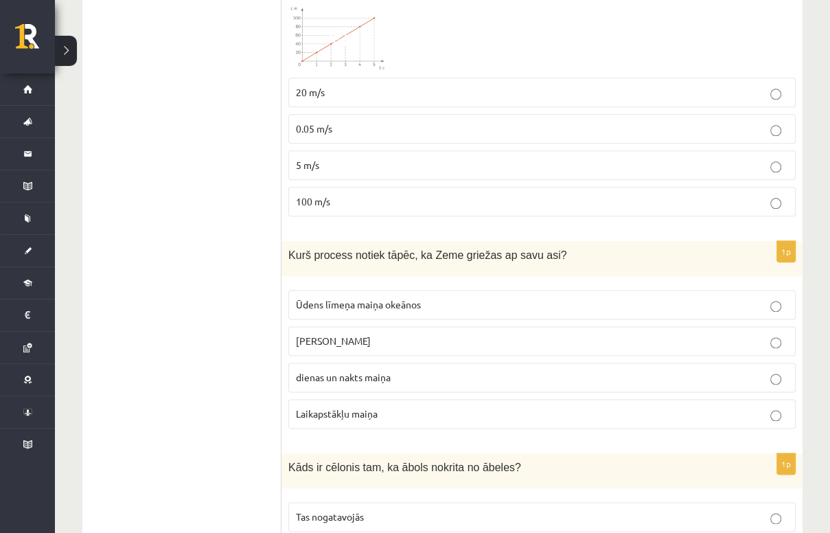
click at [326, 370] on p "dienas un nakts maiņa" at bounding box center [542, 377] width 492 height 14
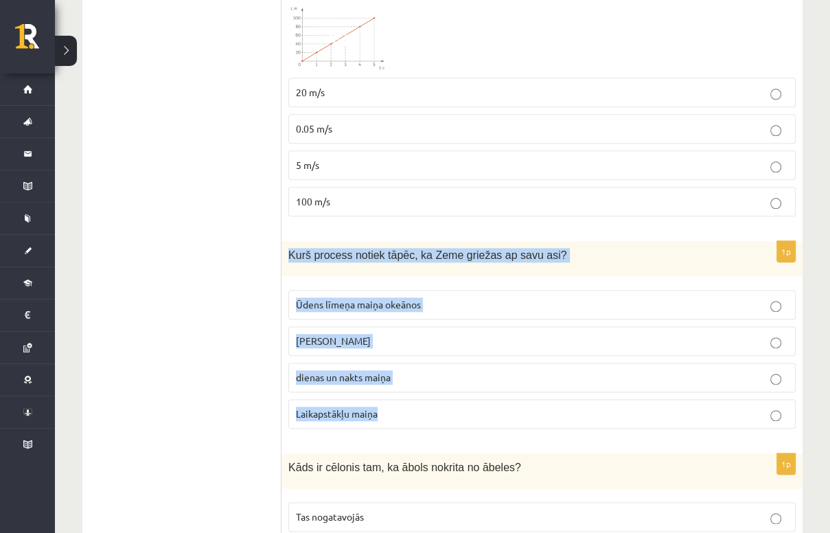
drag, startPoint x: 288, startPoint y: 237, endPoint x: 404, endPoint y: 390, distance: 192.6
click at [404, 390] on div "1p Kurš process notiek tāpēc, ka Zeme griežas ap savu asi? Ūdens līmeņa maiņa o…" at bounding box center [542, 340] width 521 height 198
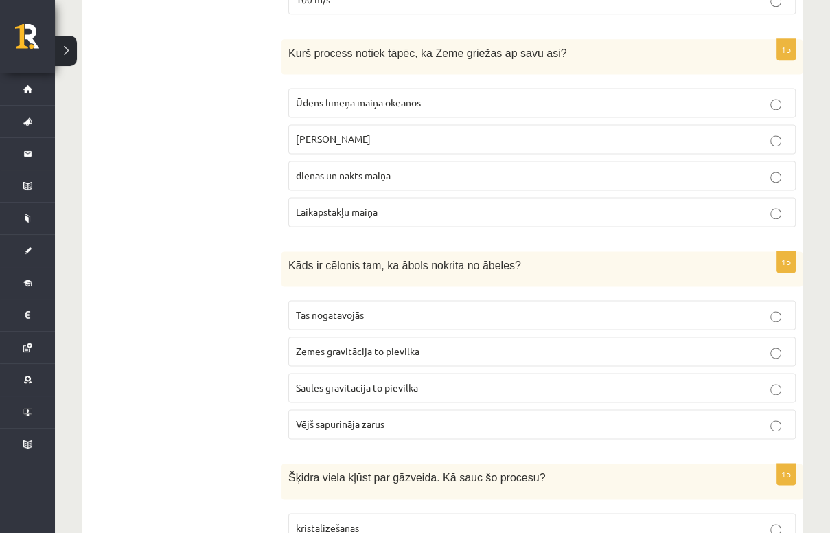
scroll to position [1505, 0]
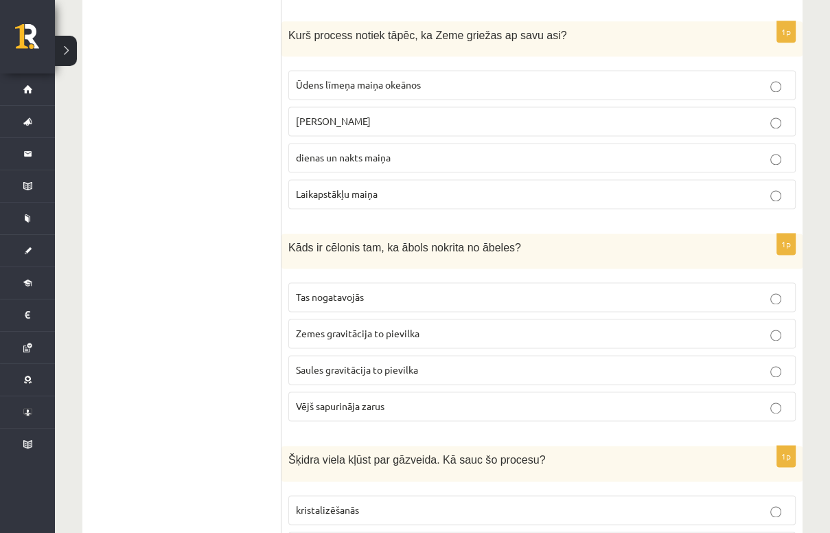
click at [412, 326] on p "Zemes gravitācija to pievilka" at bounding box center [542, 333] width 492 height 14
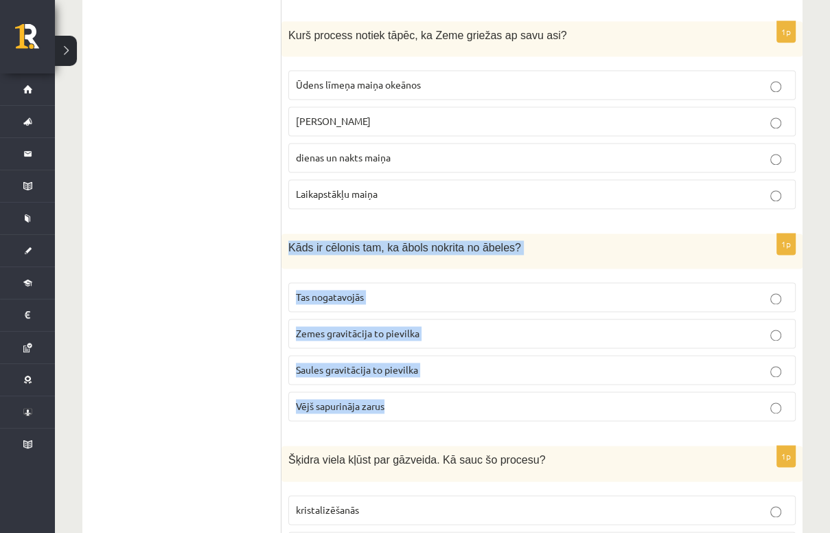
drag, startPoint x: 286, startPoint y: 227, endPoint x: 421, endPoint y: 389, distance: 211.6
click at [421, 389] on div "1p Kāds ir cēlonis tam, ka ābols nokrita no ābeles? Tas nogatavojās Zemes gravi…" at bounding box center [542, 332] width 521 height 198
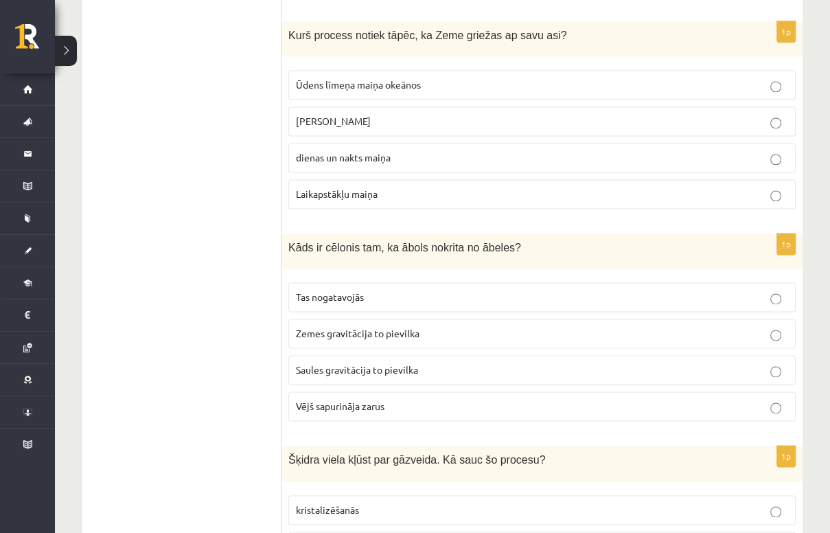
click at [206, 318] on ul "Apgalvojumi Tests Izvērtējums!" at bounding box center [188, 346] width 185 height 3209
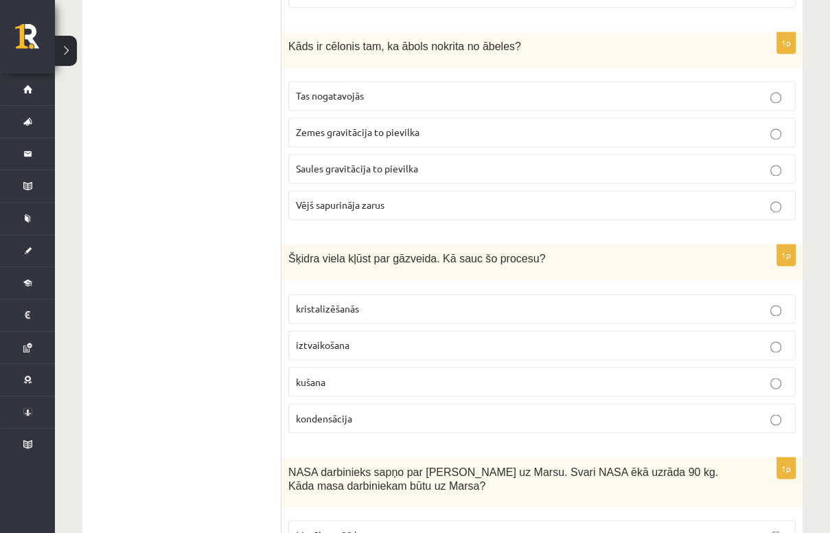
scroll to position [1724, 0]
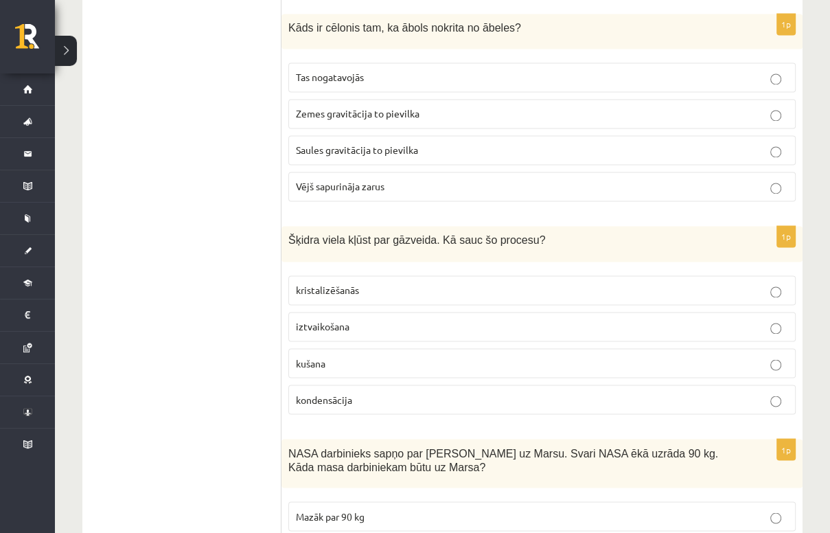
click at [313, 320] on span "iztvaikošana" at bounding box center [323, 326] width 54 height 12
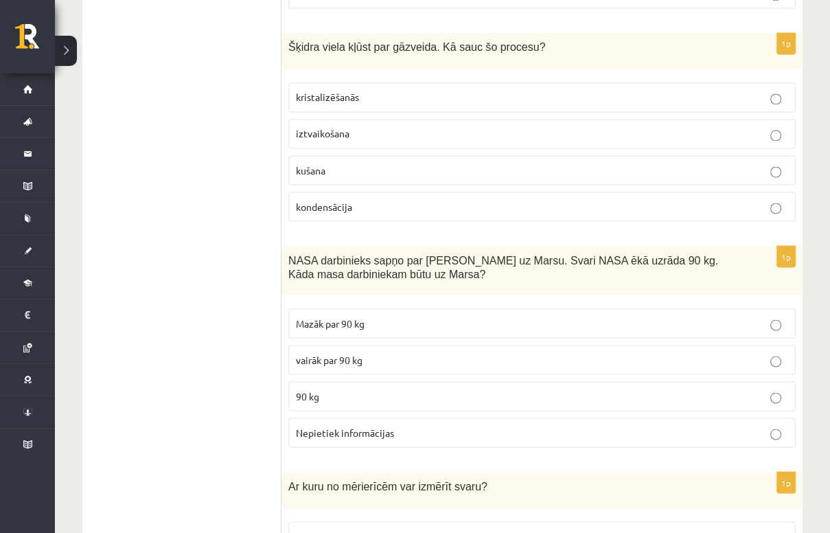
scroll to position [1944, 0]
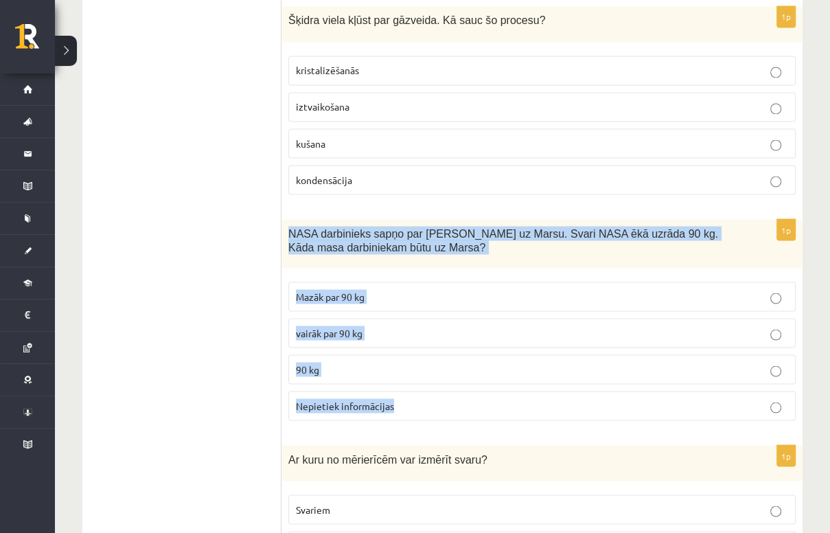
drag, startPoint x: 289, startPoint y: 212, endPoint x: 406, endPoint y: 383, distance: 207.6
click at [406, 383] on div "1p NASA darbinieks sapņo par ceļošanu uz Marsu. Svari NASA ēkā uzrāda 90 kg. Kā…" at bounding box center [542, 325] width 521 height 213
click at [382, 289] on p "Mazāk par 90 kg" at bounding box center [542, 296] width 492 height 14
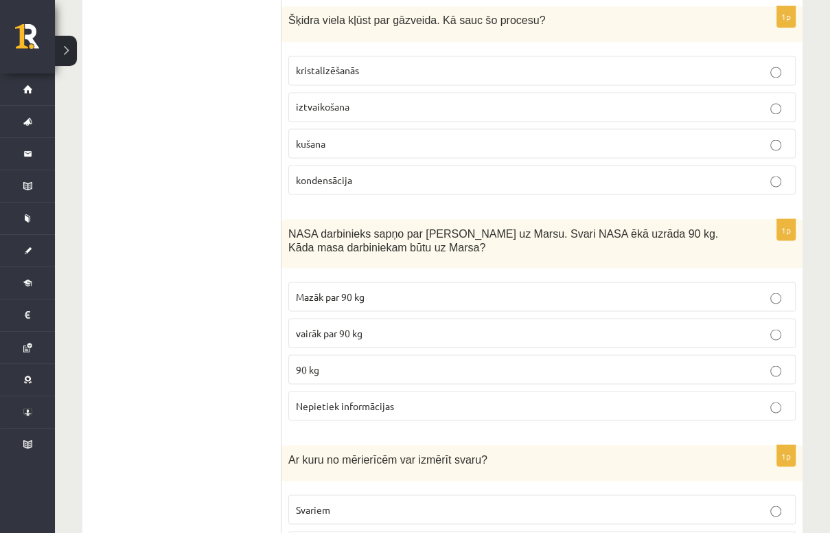
click at [397, 362] on p "90 kg" at bounding box center [542, 369] width 492 height 14
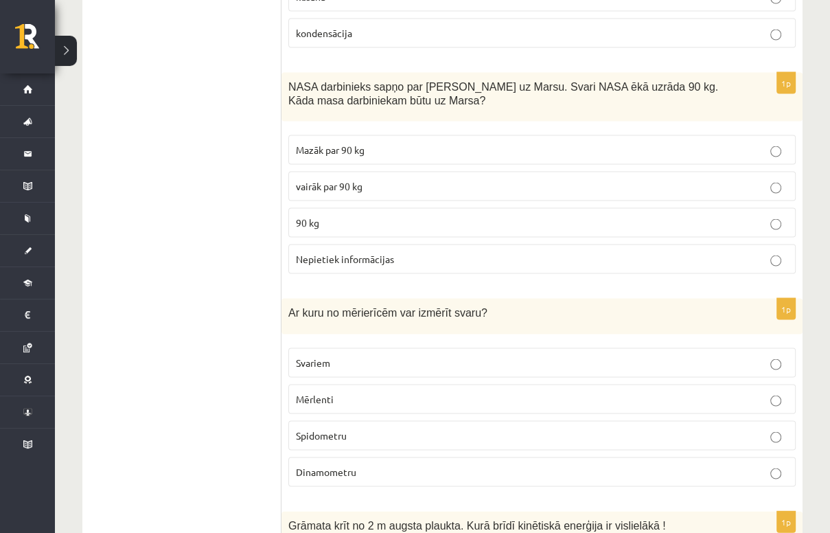
scroll to position [2109, 0]
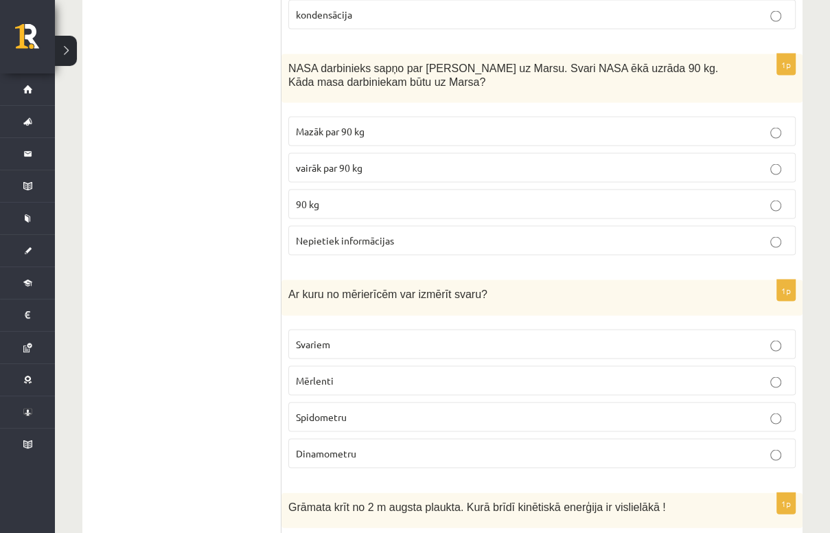
click at [367, 337] on p "Svariem" at bounding box center [542, 344] width 492 height 14
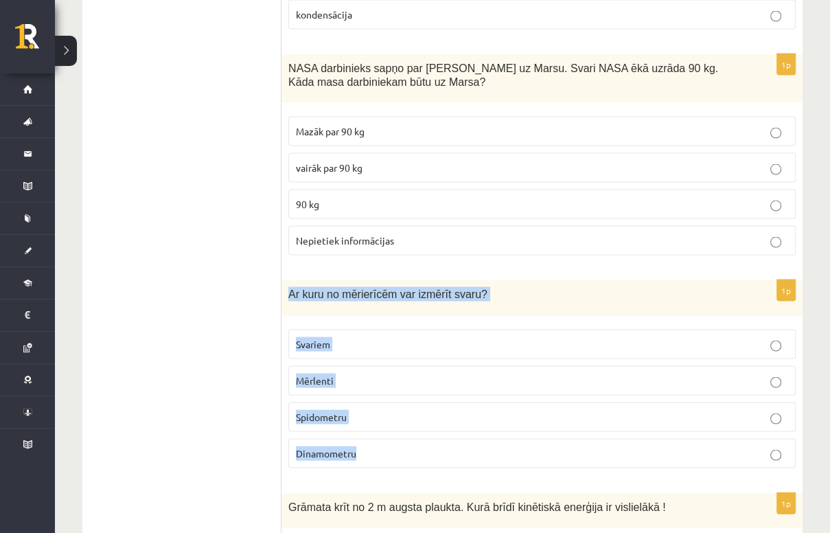
drag, startPoint x: 283, startPoint y: 269, endPoint x: 439, endPoint y: 422, distance: 218.5
click at [439, 422] on div "1p Ar kuru no mērierīcēm var izmērīt svaru? Svariem Mērlenti Spidometru Dinamom…" at bounding box center [542, 379] width 521 height 198
click at [422, 446] on p "Dinamometru" at bounding box center [542, 453] width 492 height 14
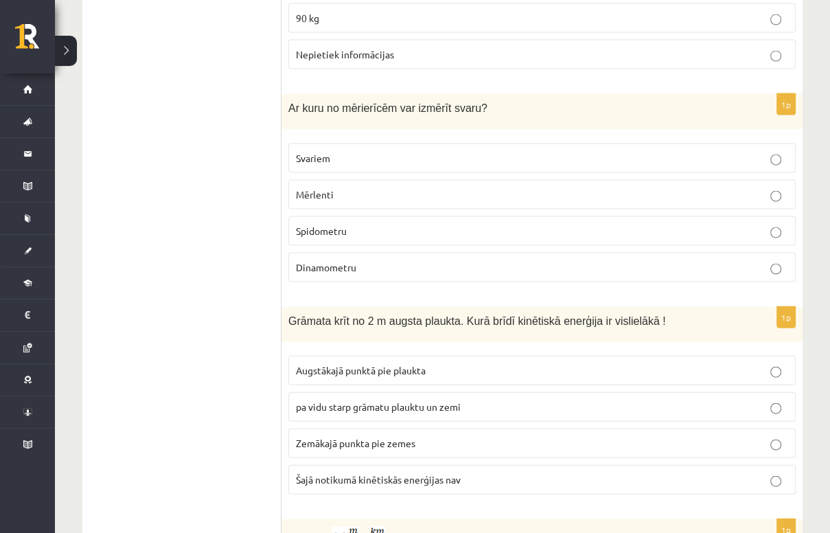
scroll to position [2329, 0]
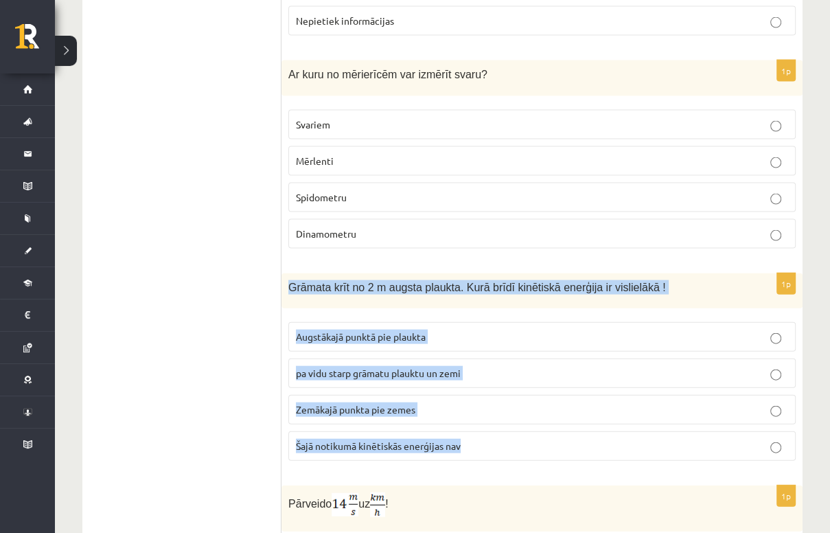
drag, startPoint x: 288, startPoint y: 261, endPoint x: 475, endPoint y: 424, distance: 247.7
click at [475, 424] on div "1p Grāmata krīt no 2 m augsta plaukta. Kurā brīdī kinētiskā enerģija ir visliel…" at bounding box center [542, 372] width 521 height 198
click at [438, 395] on label "Zemākajā punkta pie zemes" at bounding box center [541, 410] width 507 height 30
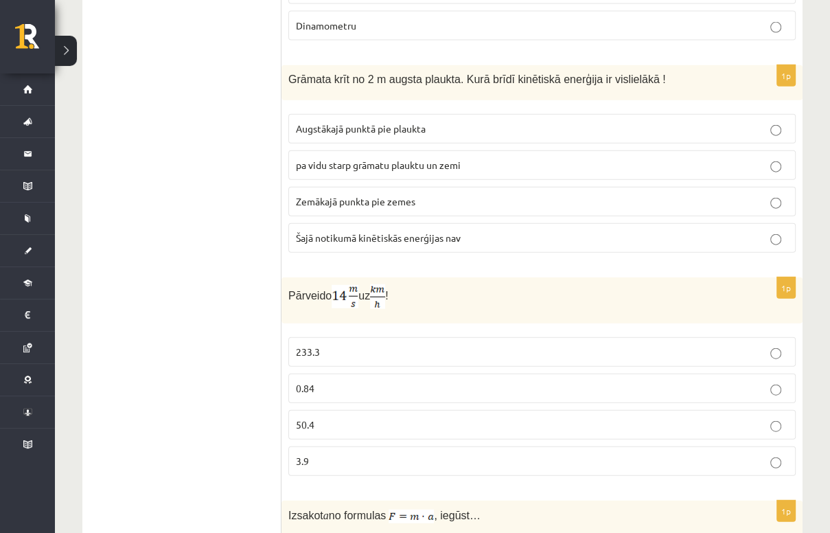
scroll to position [2548, 0]
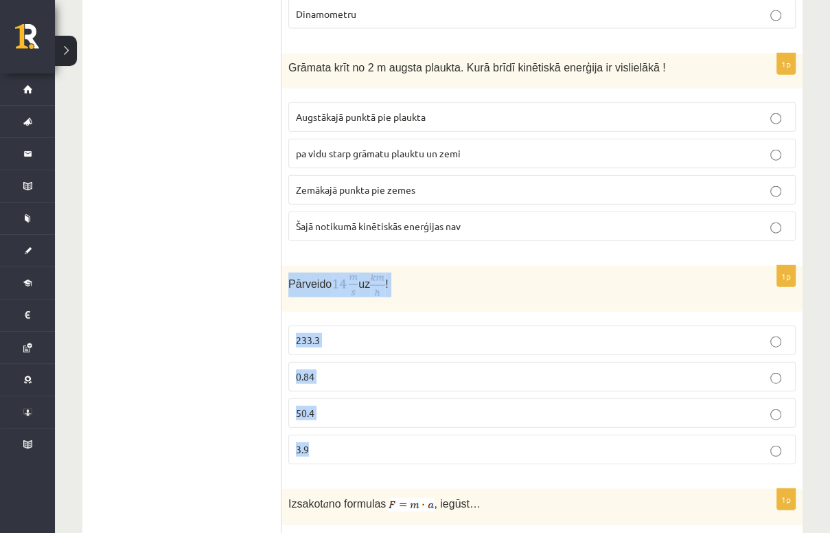
drag, startPoint x: 291, startPoint y: 262, endPoint x: 365, endPoint y: 446, distance: 199.1
click at [365, 446] on div "1p Pārveido uz ! 233.3 0.84 50.4 3.9" at bounding box center [542, 370] width 521 height 209
click at [332, 406] on p "50.4" at bounding box center [542, 413] width 492 height 14
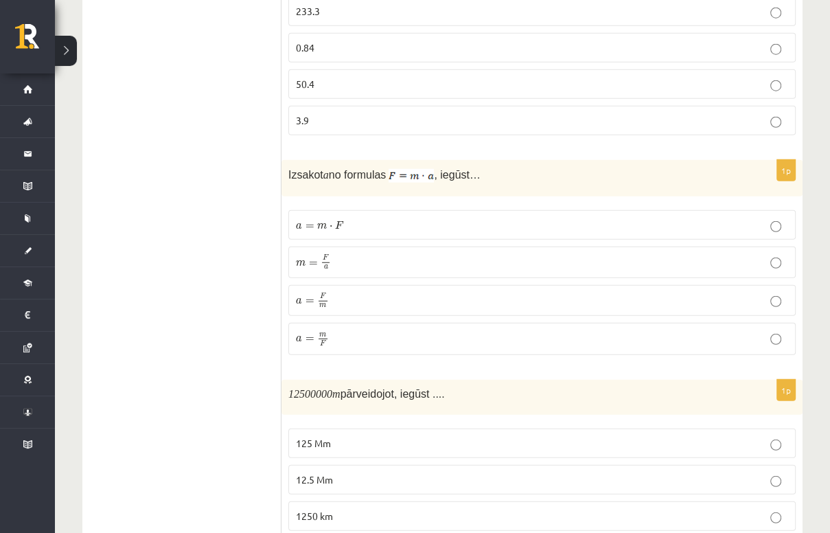
scroll to position [2823, 0]
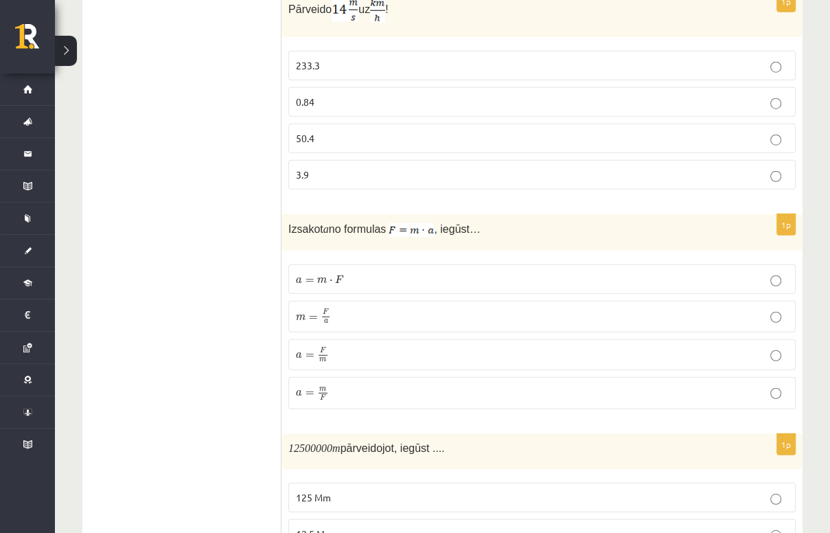
click at [416, 339] on label "a = F m a = F m" at bounding box center [541, 355] width 507 height 32
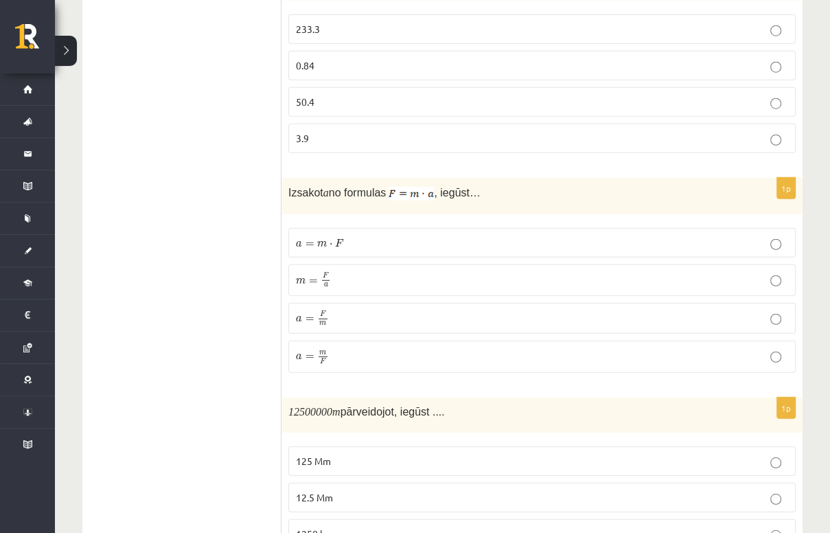
scroll to position [2933, 0]
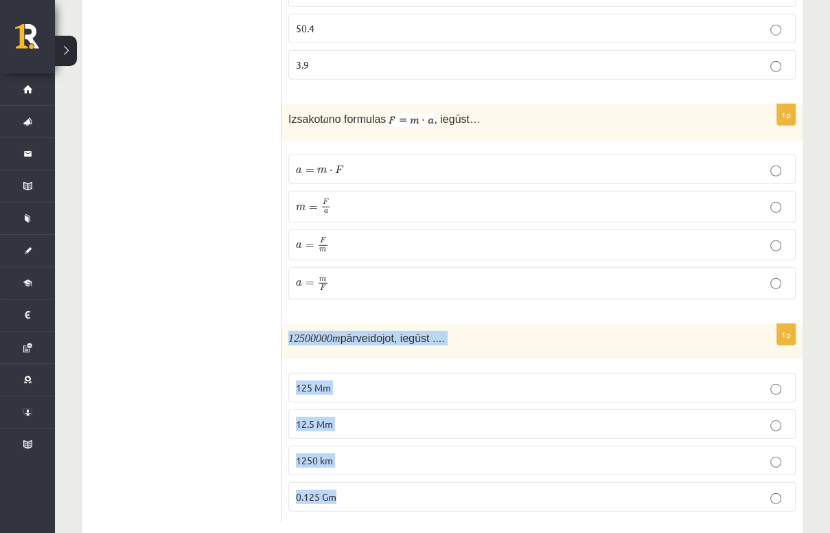
drag, startPoint x: 290, startPoint y: 310, endPoint x: 354, endPoint y: 461, distance: 164.7
click at [354, 461] on div "1p 12500000 m pārveidojot, iegūst .... 125 Mm 12.5 Mm 1250 km 0.125 Gm" at bounding box center [542, 423] width 521 height 198
click at [415, 380] on p "125 Mm" at bounding box center [542, 387] width 492 height 14
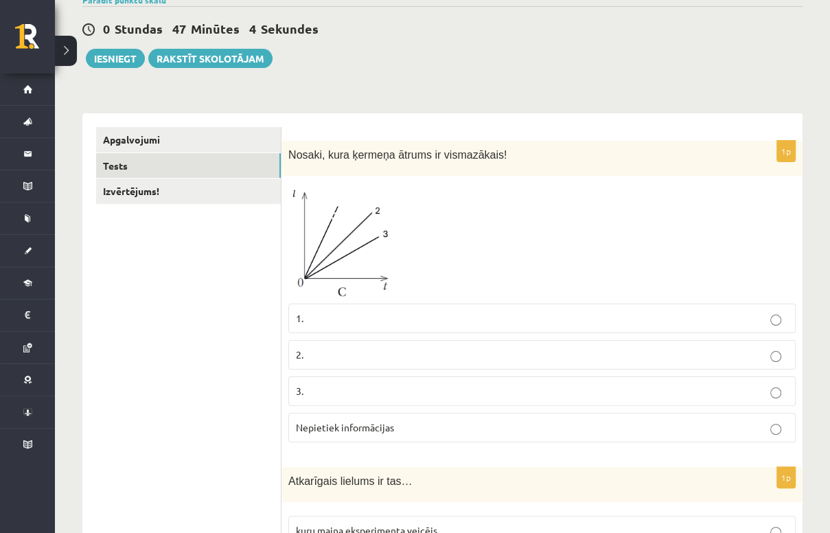
scroll to position [0, 0]
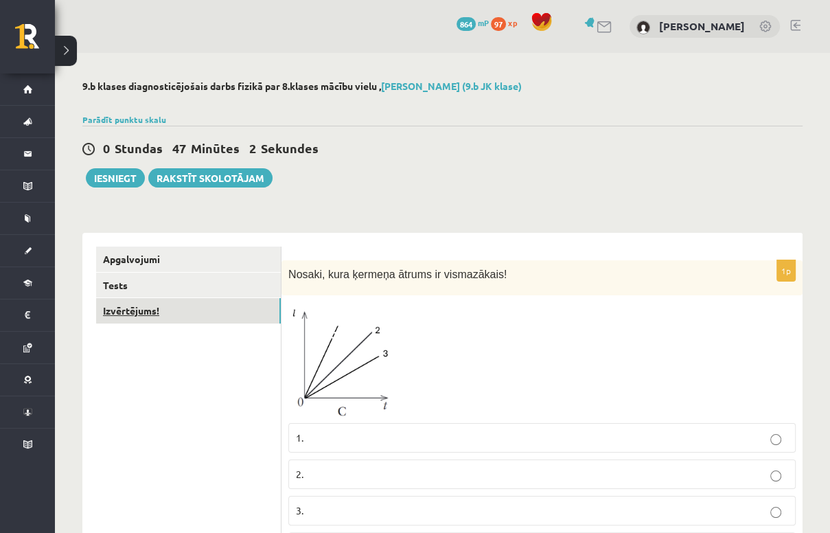
click at [154, 311] on link "Izvērtējums!" at bounding box center [188, 310] width 185 height 25
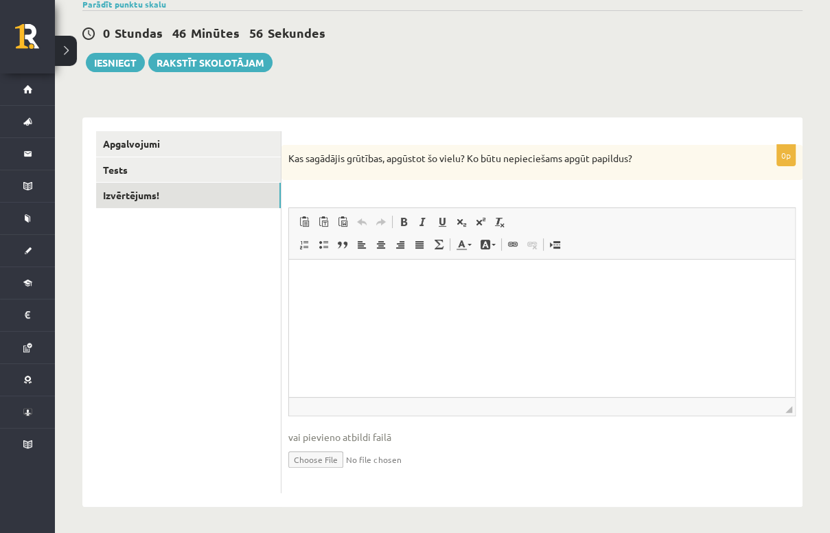
scroll to position [117, 0]
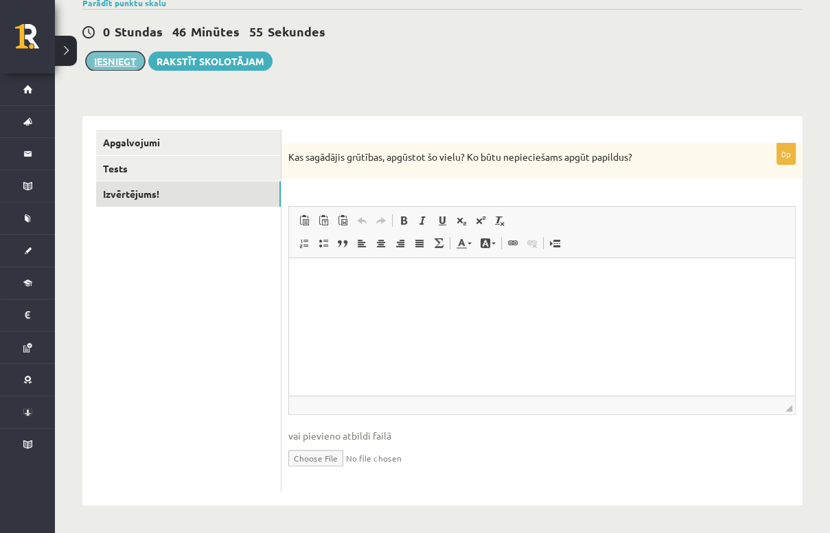
click at [109, 60] on button "Iesniegt" at bounding box center [115, 61] width 59 height 19
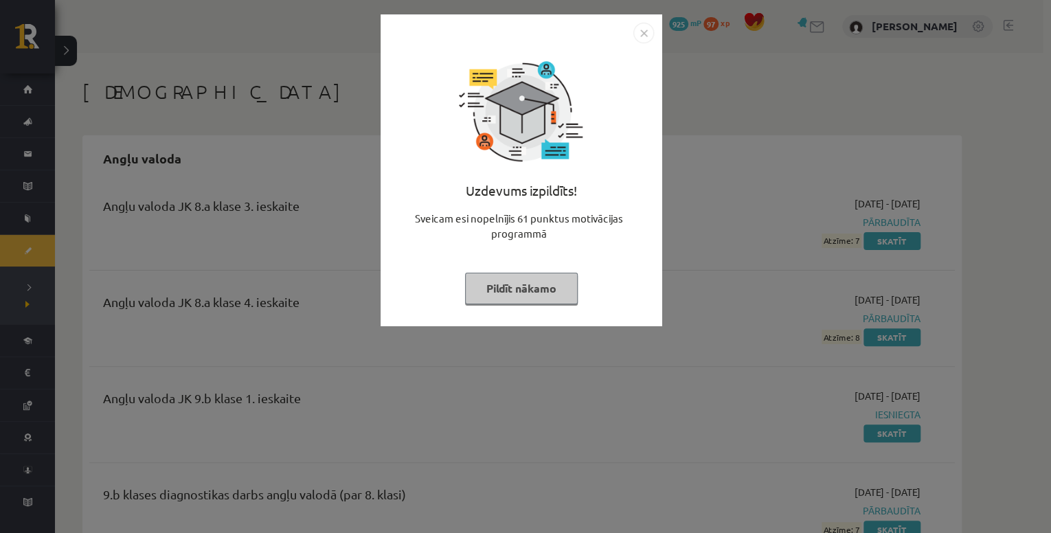
click at [650, 34] on img "Close" at bounding box center [643, 33] width 21 height 21
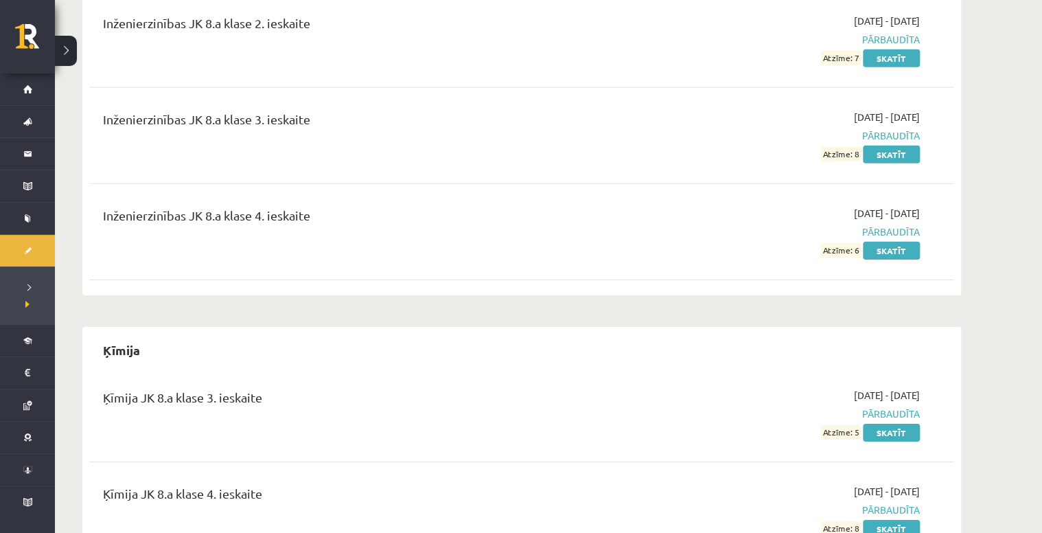
scroll to position [2033, 0]
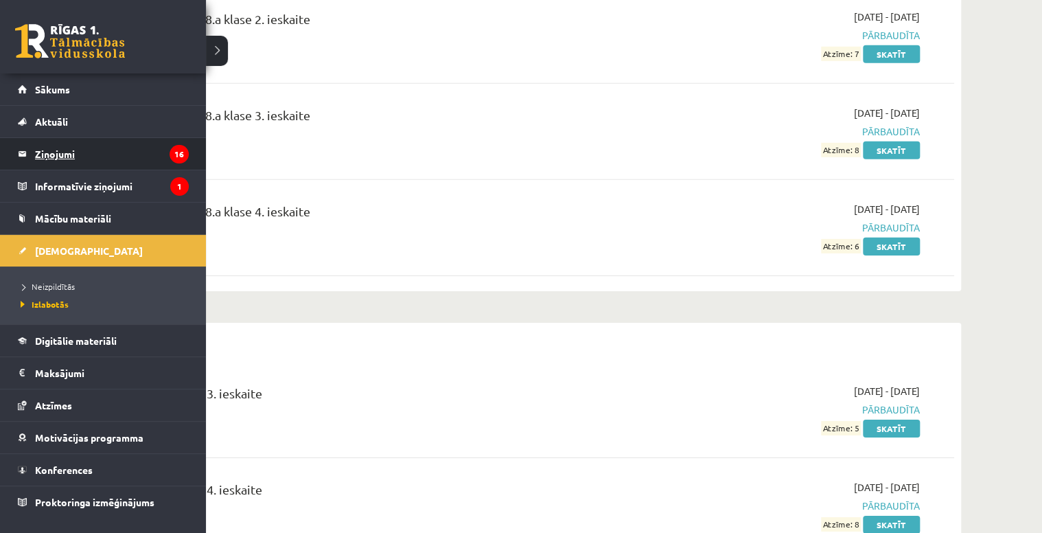
click at [104, 155] on legend "Ziņojumi 16" at bounding box center [112, 154] width 154 height 32
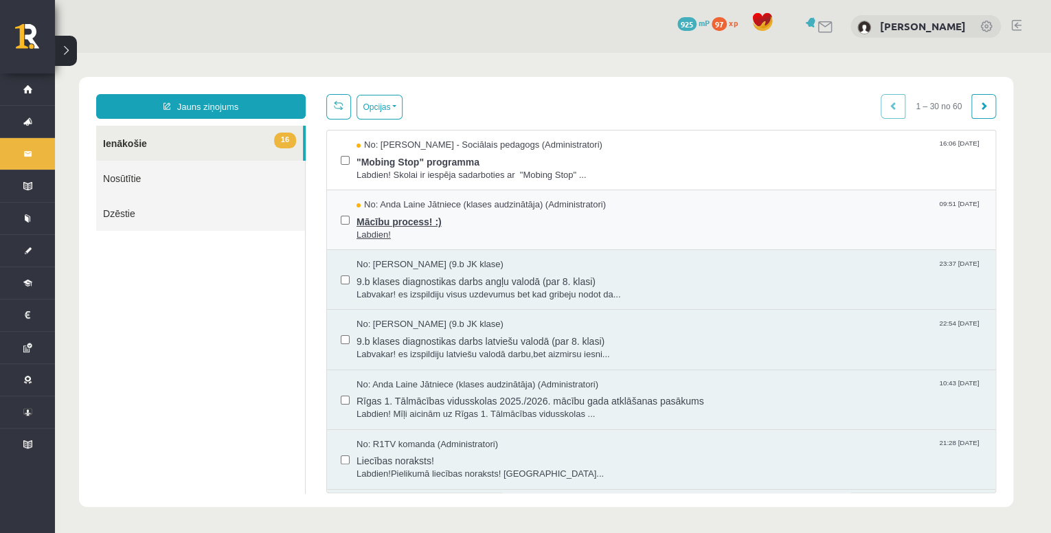
click at [541, 229] on span "Labdien!" at bounding box center [668, 235] width 625 height 13
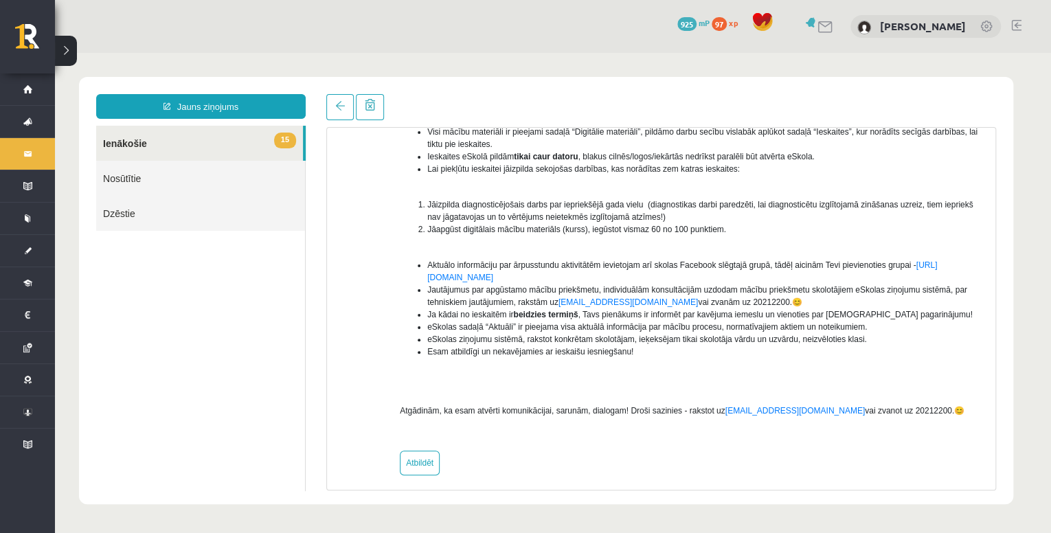
scroll to position [179, 0]
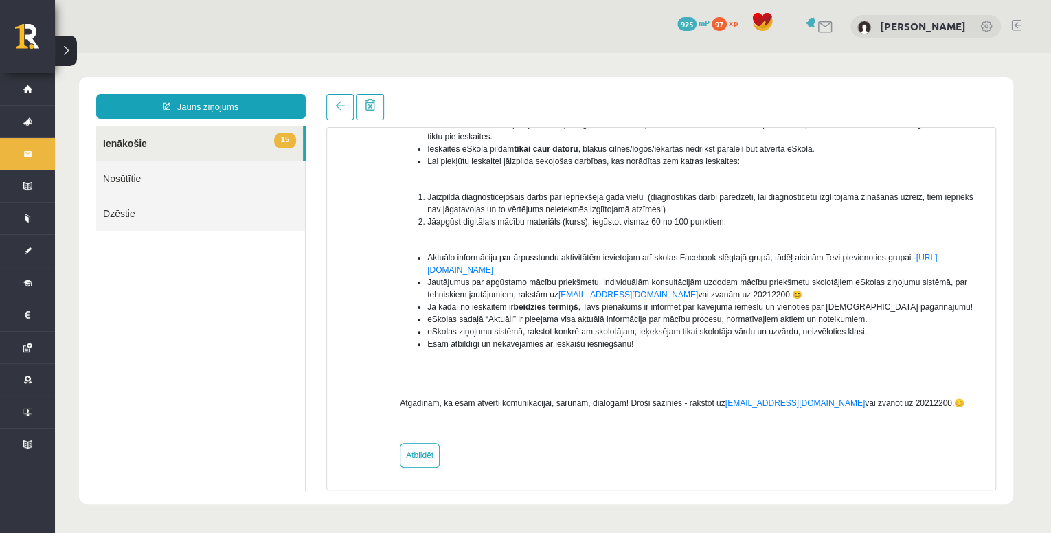
click at [274, 140] on span "15" at bounding box center [285, 141] width 22 height 16
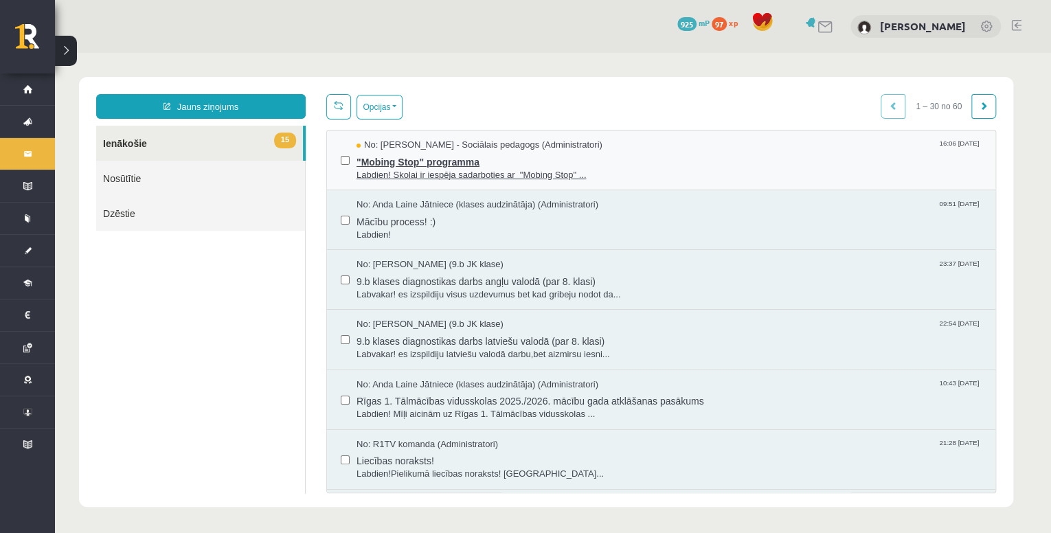
scroll to position [0, 0]
click at [494, 159] on span ""Mobing Stop" programma" at bounding box center [668, 160] width 625 height 17
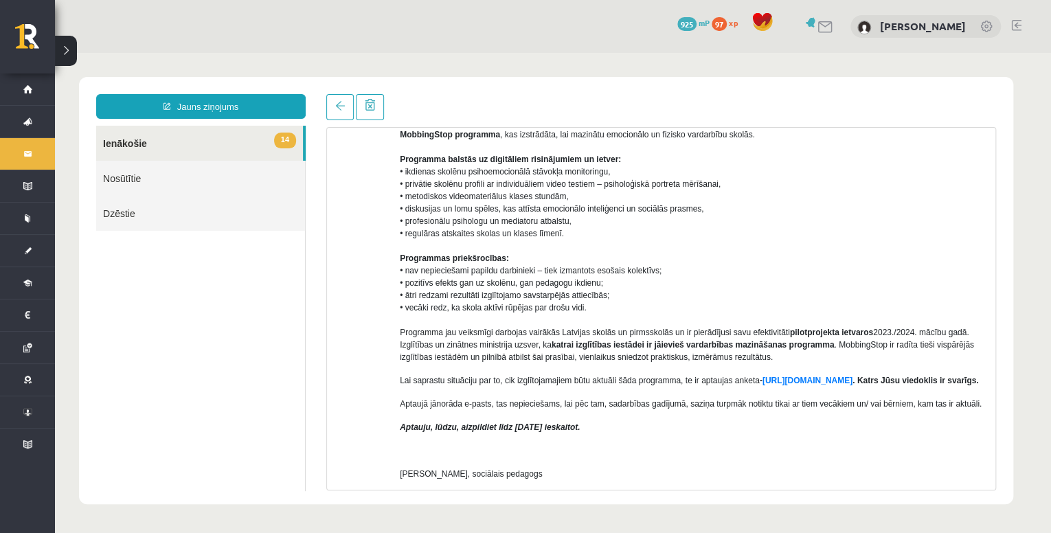
scroll to position [165, 0]
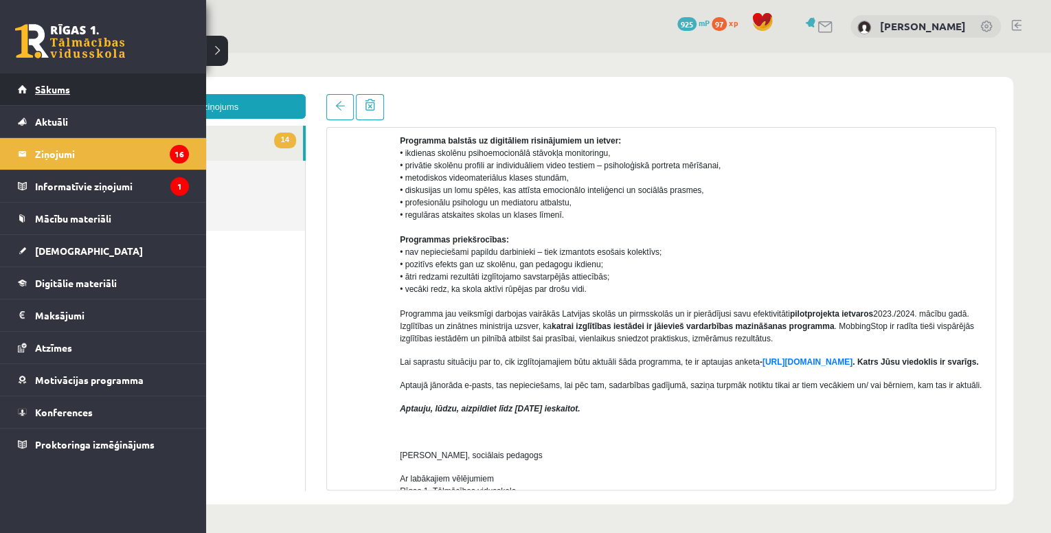
click at [100, 95] on link "Sākums" at bounding box center [103, 89] width 171 height 32
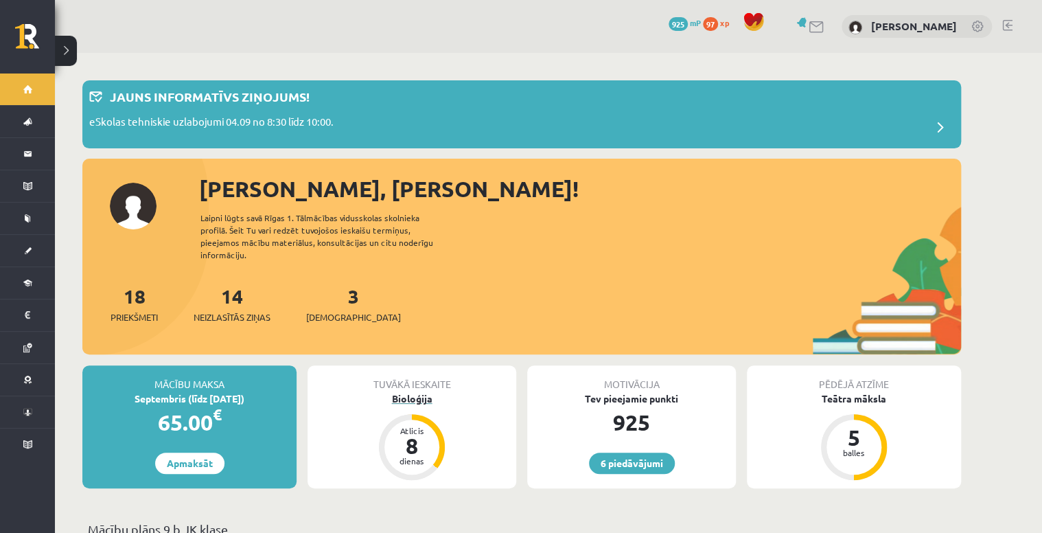
click at [418, 391] on div "Bioloģija" at bounding box center [412, 398] width 209 height 14
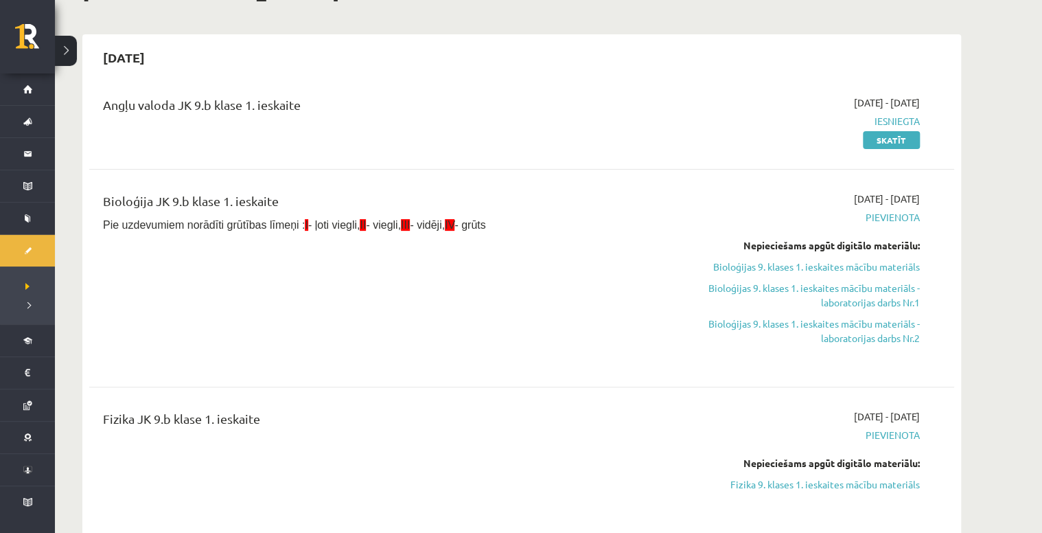
scroll to position [110, 0]
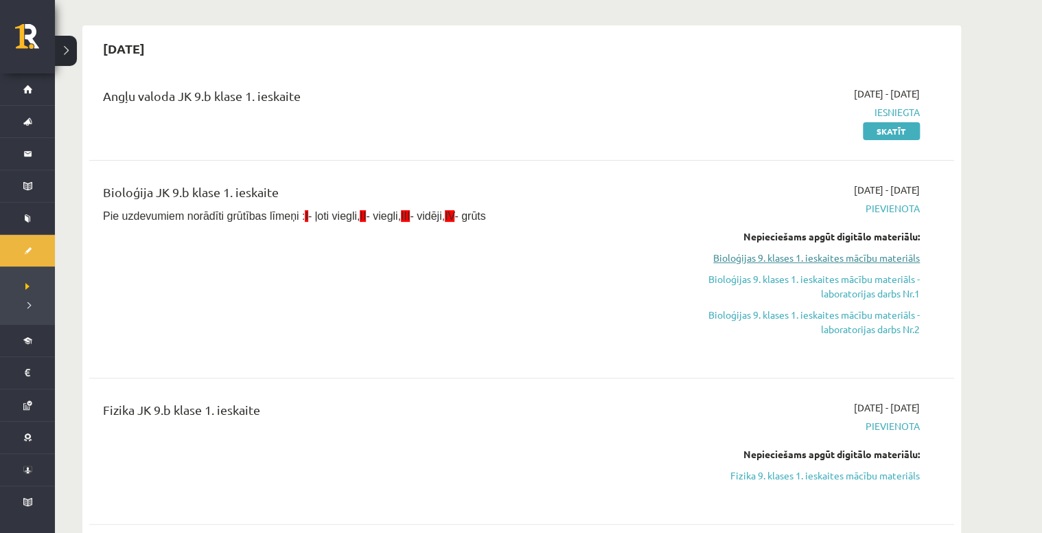
click at [832, 258] on link "Bioloģijas 9. klases 1. ieskaites mācību materiāls" at bounding box center [790, 258] width 259 height 14
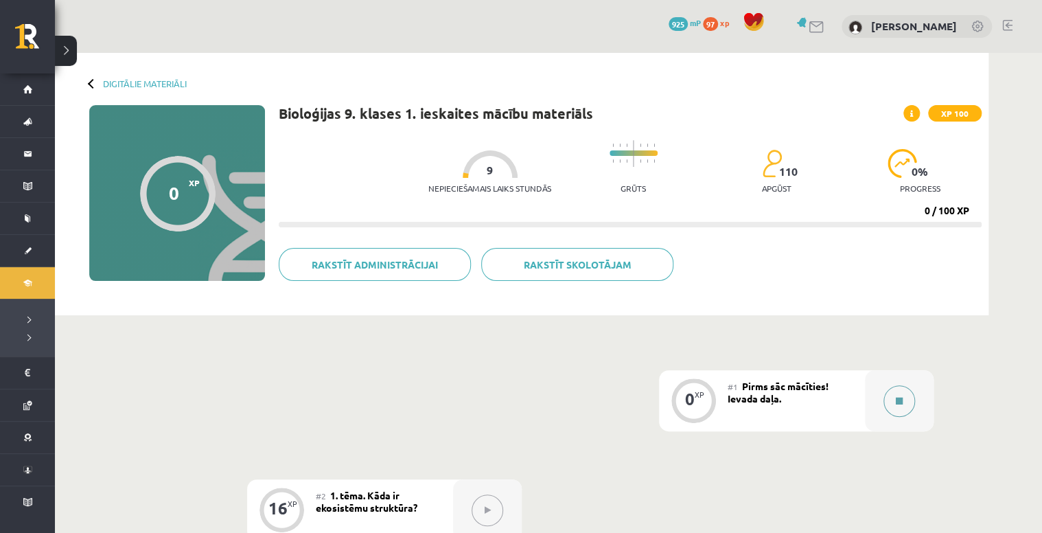
click at [895, 403] on button at bounding box center [900, 401] width 32 height 32
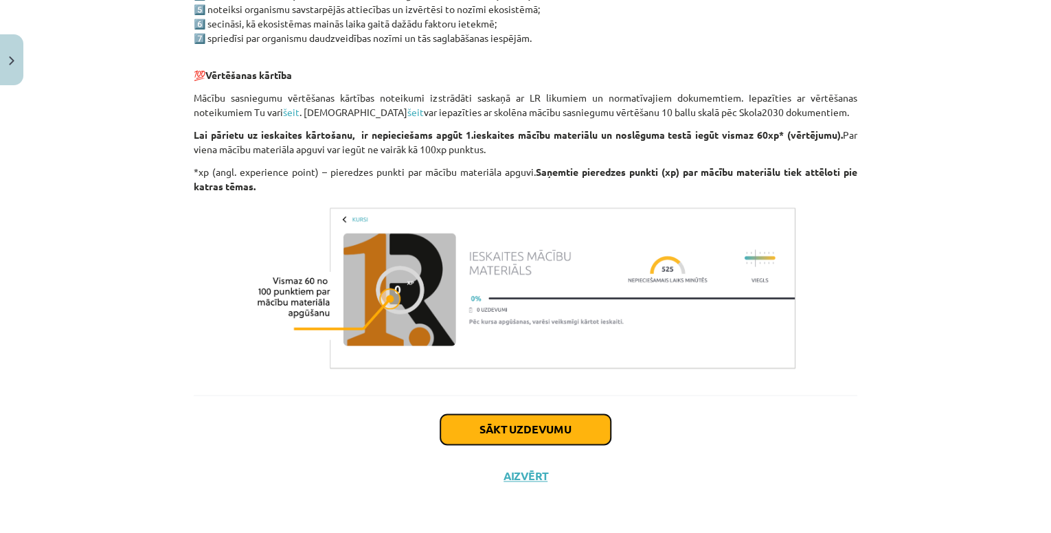
click at [597, 432] on button "Sākt uzdevumu" at bounding box center [525, 429] width 170 height 30
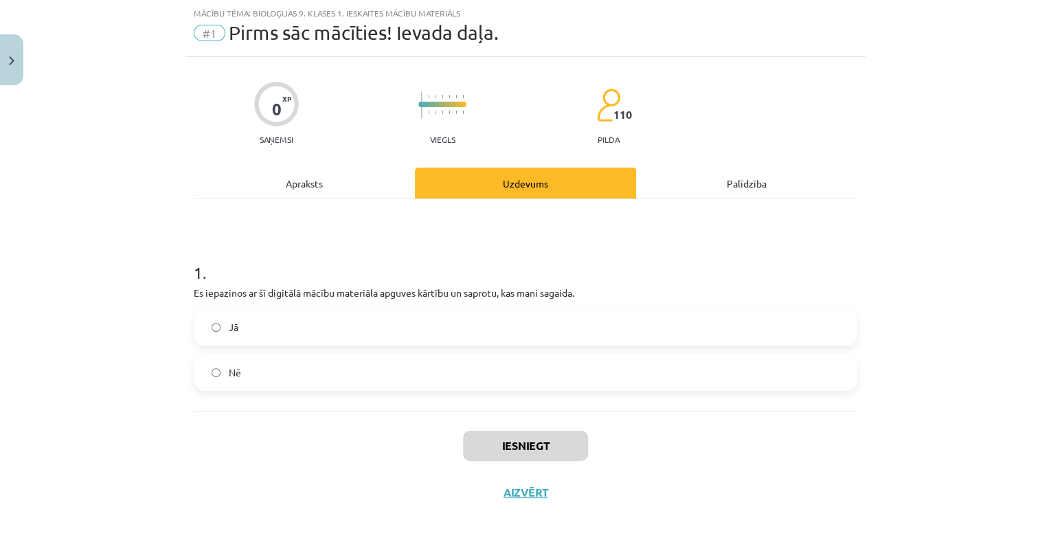
click at [387, 329] on label "Jā" at bounding box center [525, 327] width 661 height 34
click at [507, 456] on button "Iesniegt" at bounding box center [525, 446] width 125 height 30
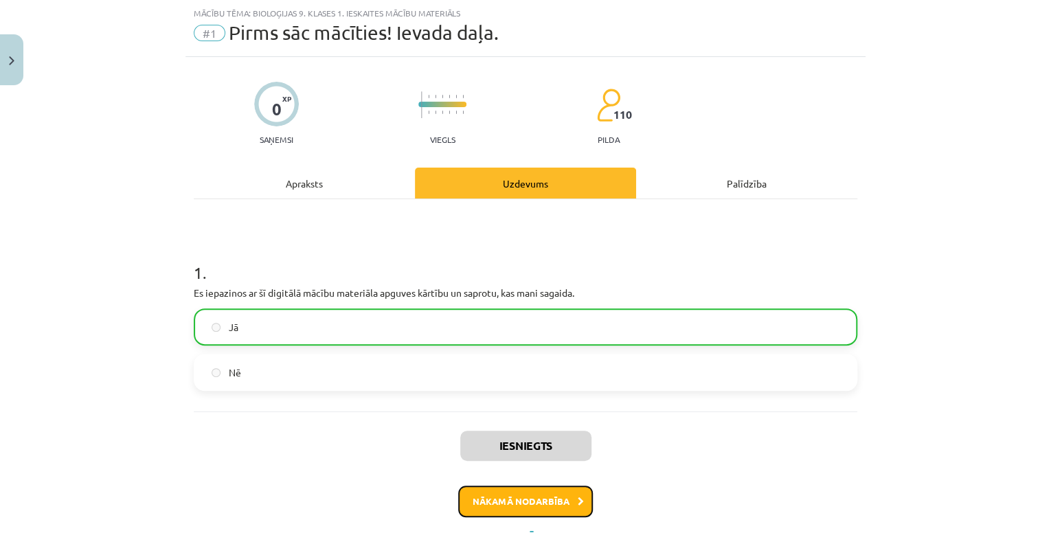
click at [541, 497] on button "Nākamā nodarbība" at bounding box center [525, 502] width 135 height 32
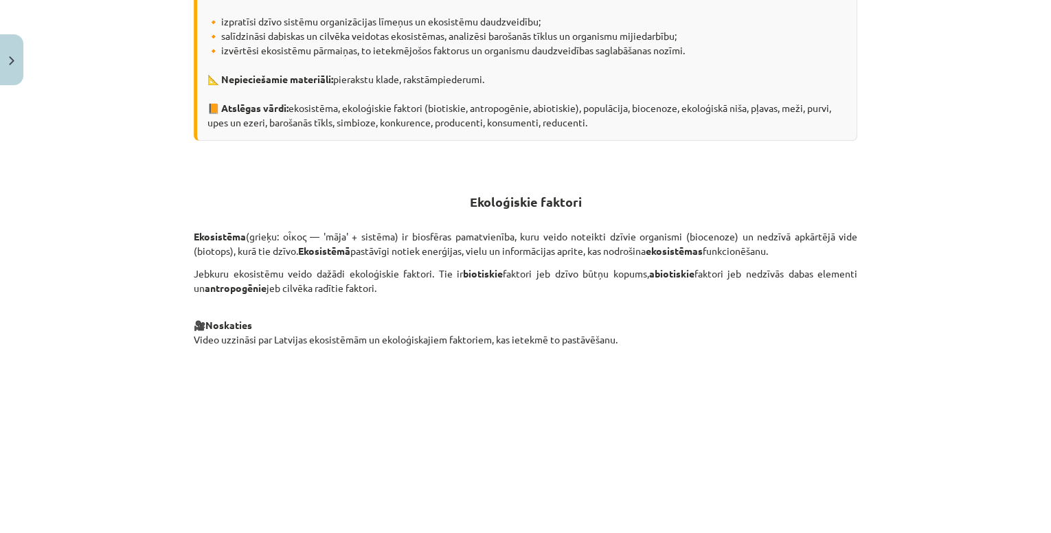
scroll to position [364, 0]
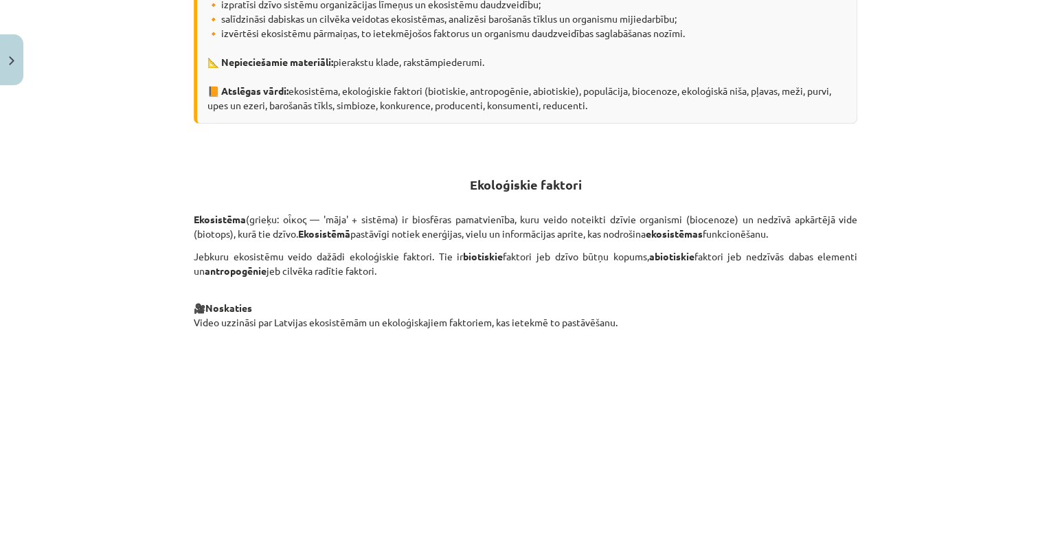
drag, startPoint x: 190, startPoint y: 222, endPoint x: 393, endPoint y: 273, distance: 209.5
click at [393, 273] on div "Mācību tēma: Bioloģijas 9. klases 1. ieskaites mācību materiāls #2 1. tēma. Kād…" at bounding box center [525, 266] width 1051 height 533
drag, startPoint x: 393, startPoint y: 273, endPoint x: 921, endPoint y: 351, distance: 533.8
click at [921, 351] on div "Mācību tēma: Bioloģijas 9. klases 1. ieskaites mācību materiāls #2 1. tēma. Kād…" at bounding box center [525, 266] width 1051 height 533
drag, startPoint x: 174, startPoint y: 214, endPoint x: 380, endPoint y: 276, distance: 214.6
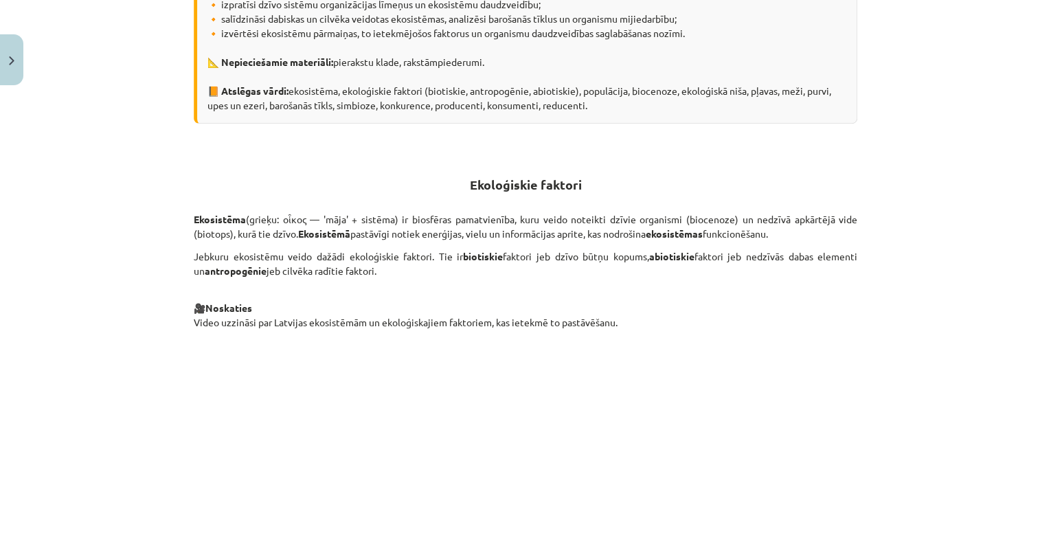
click at [380, 276] on div "Mācību tēma: Bioloģijas 9. klases 1. ieskaites mācību materiāls #2 1. tēma. Kād…" at bounding box center [525, 266] width 1051 height 533
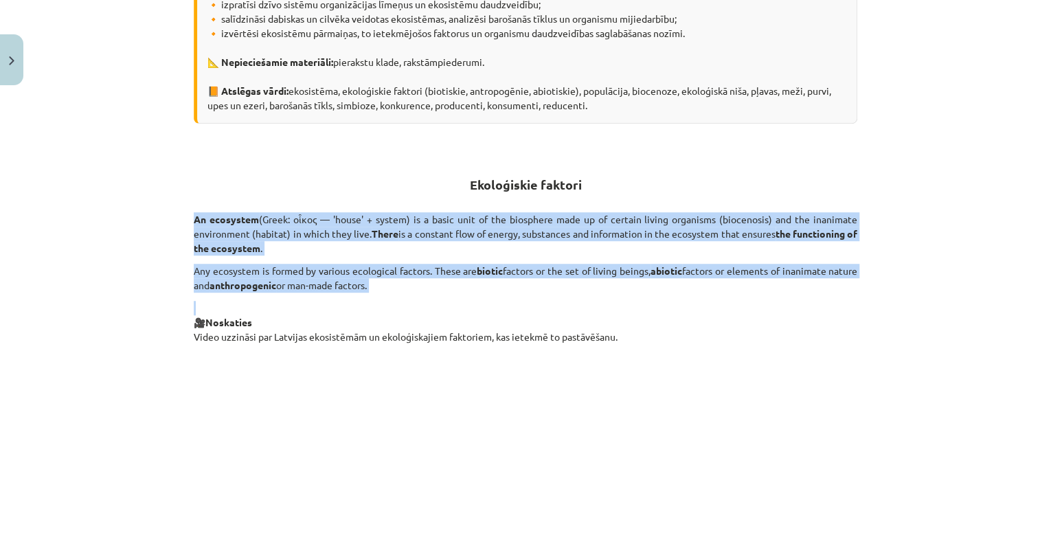
drag, startPoint x: 216, startPoint y: 231, endPoint x: 387, endPoint y: 295, distance: 182.1
click at [387, 295] on div "Mācību tēma: Bioloģijas 9. klases 1. ieskaites mācību materiāls #2 1. tēma. Kād…" at bounding box center [525, 266] width 1051 height 533
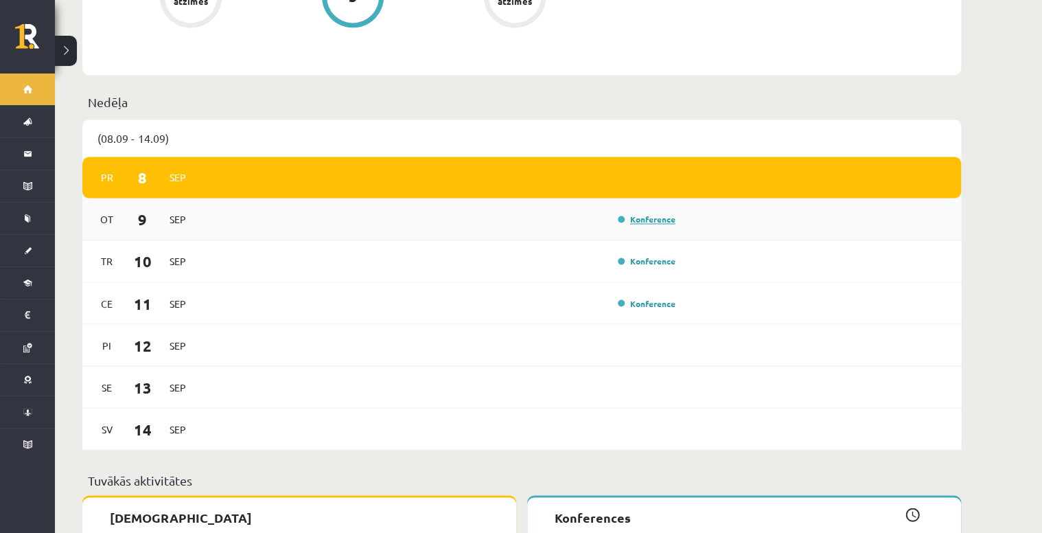
scroll to position [1264, 0]
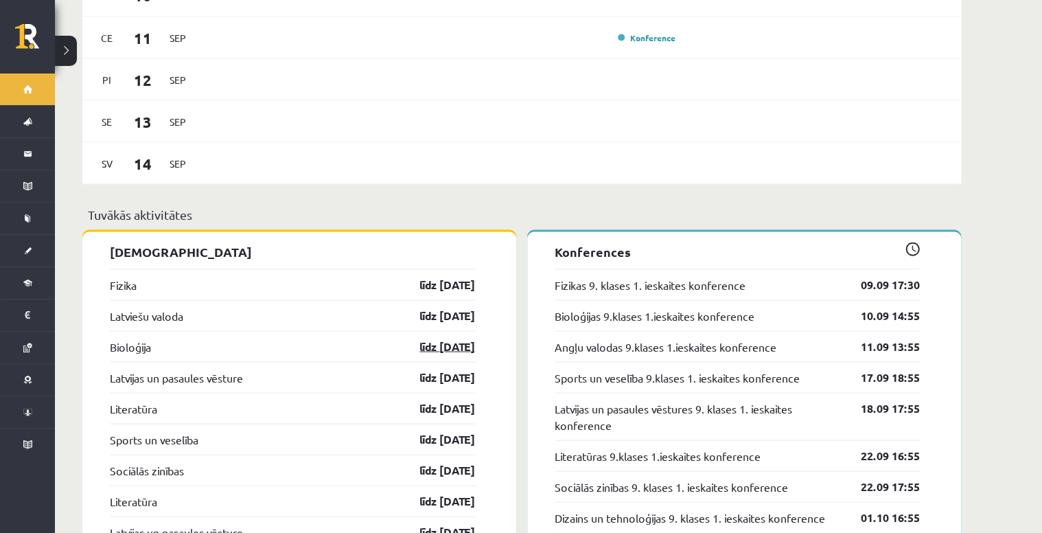
click at [459, 340] on link "līdz 15.09.25" at bounding box center [436, 346] width 80 height 16
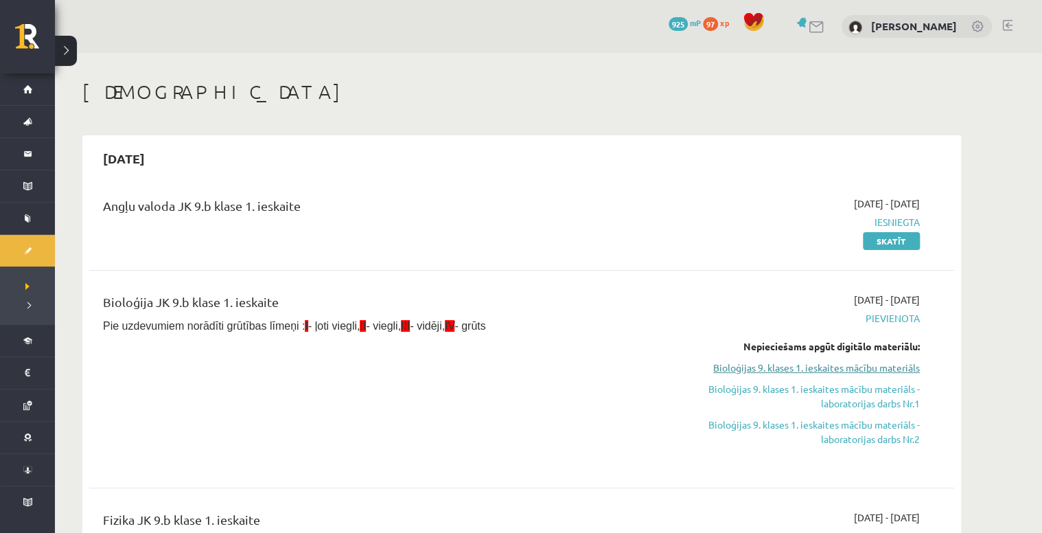
click at [832, 367] on link "Bioloģijas 9. klases 1. ieskaites mācību materiāls" at bounding box center [790, 368] width 259 height 14
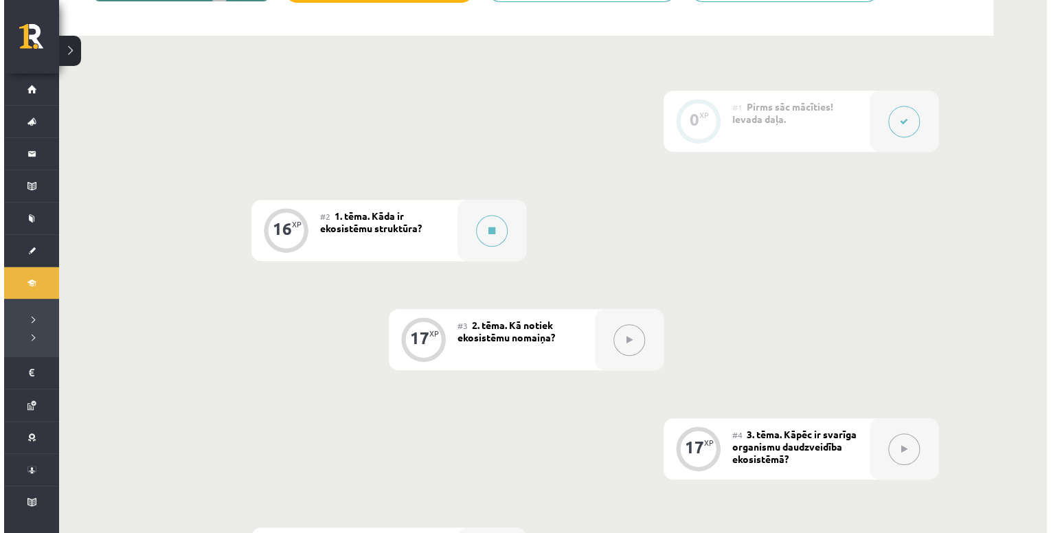
scroll to position [330, 0]
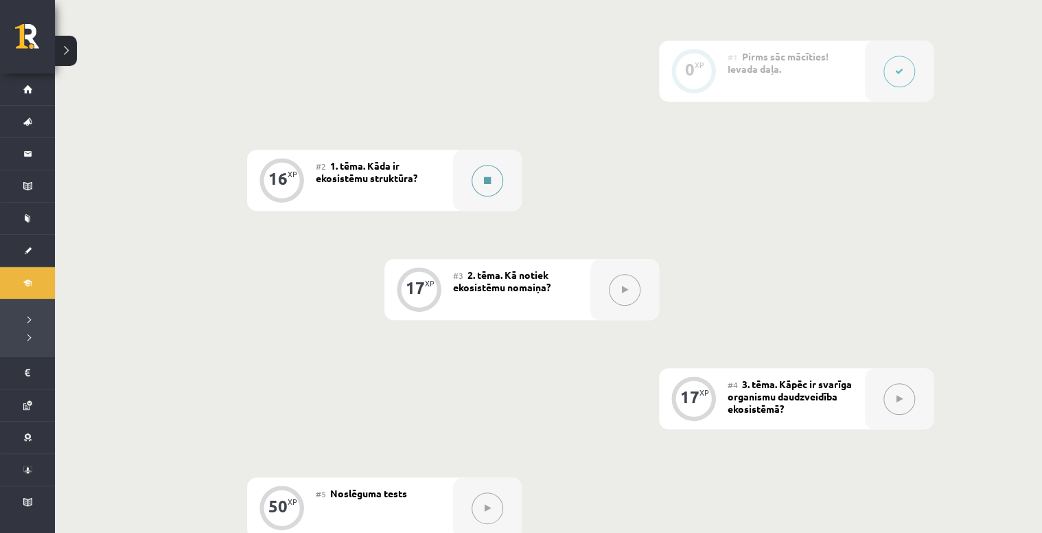
click at [483, 189] on button at bounding box center [488, 181] width 32 height 32
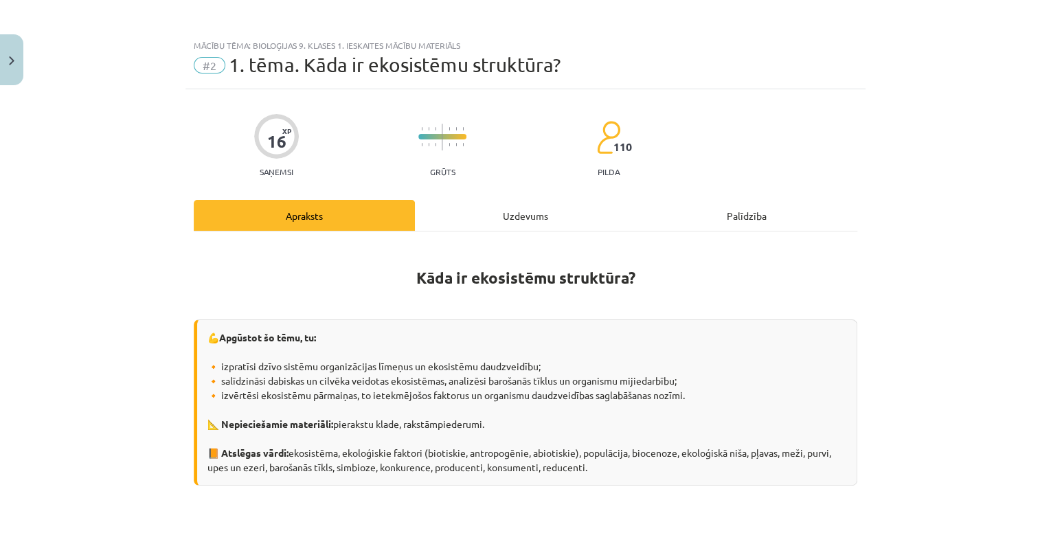
scroll to position [0, 0]
